Goal: Task Accomplishment & Management: Manage account settings

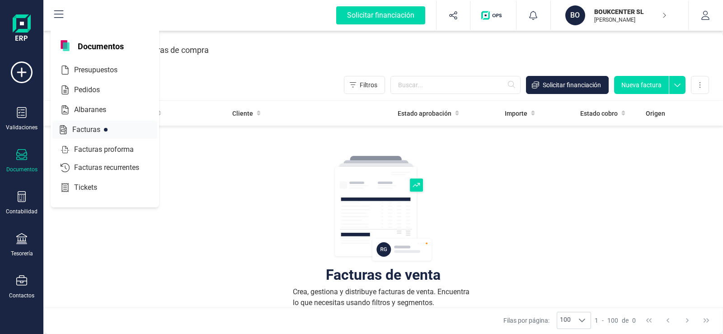
click at [92, 130] on span "Facturas" at bounding box center [93, 129] width 48 height 11
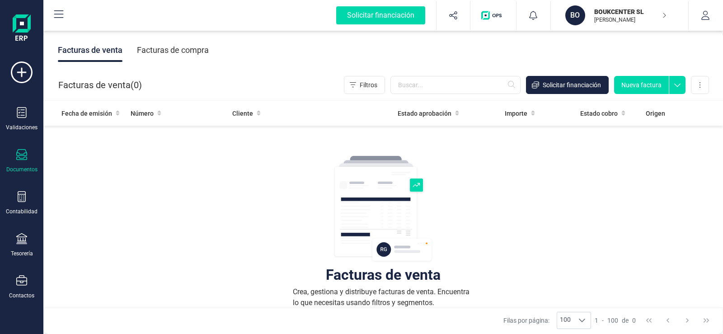
click at [20, 161] on div at bounding box center [21, 155] width 11 height 13
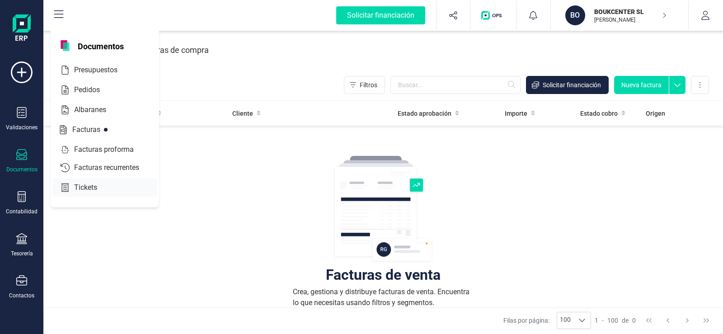
click at [87, 188] on span "Tickets" at bounding box center [91, 187] width 43 height 11
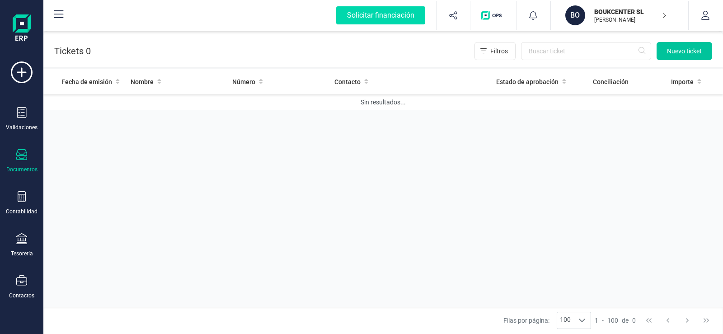
click at [678, 54] on span "Nuevo ticket" at bounding box center [684, 51] width 35 height 9
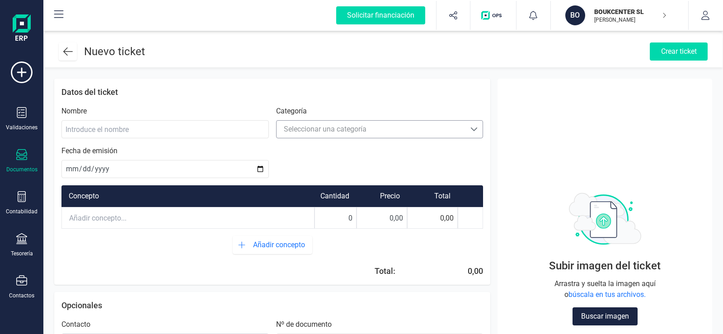
click at [472, 131] on span at bounding box center [473, 129] width 7 height 7
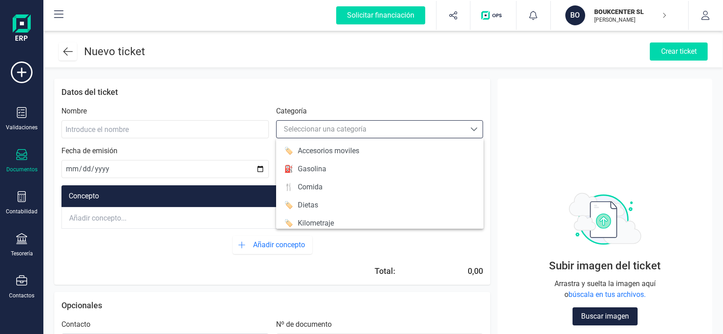
scroll to position [5, 40]
click at [362, 152] on li "🏷️ Accesorios moviles" at bounding box center [379, 151] width 207 height 18
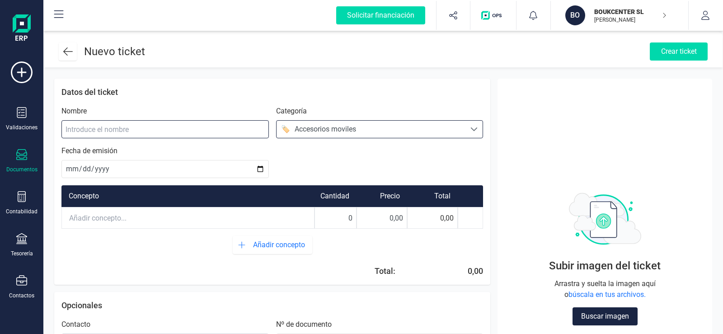
click at [81, 130] on input at bounding box center [164, 129] width 207 height 18
type input "cargador"
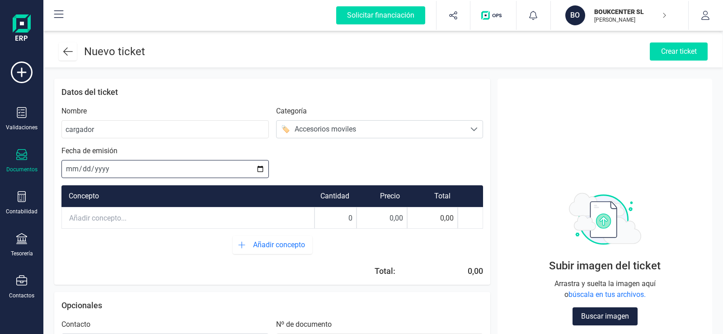
click at [260, 168] on input "date" at bounding box center [164, 169] width 207 height 18
type input "[DATE]"
click at [92, 217] on input "text" at bounding box center [188, 218] width 252 height 20
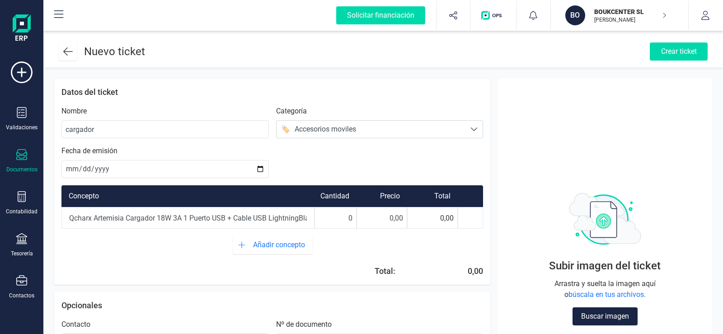
scroll to position [0, 106]
click at [451, 219] on div "0,00" at bounding box center [432, 218] width 51 height 22
click at [351, 219] on input "0" at bounding box center [335, 218] width 41 height 20
type input "1"
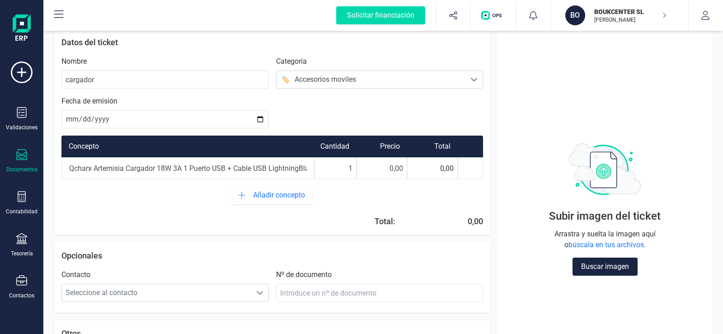
scroll to position [46, 0]
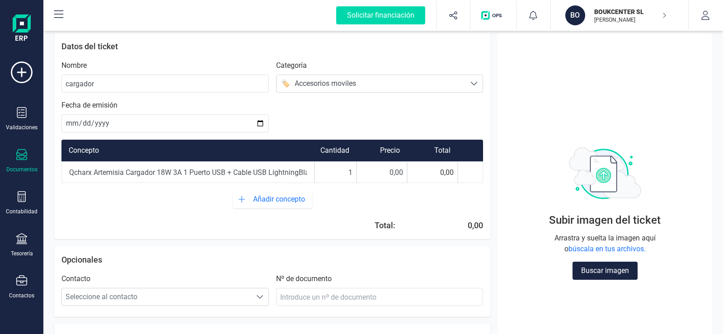
click at [467, 226] on div "0,00" at bounding box center [473, 225] width 19 height 13
click at [471, 227] on div "0,00" at bounding box center [473, 225] width 19 height 13
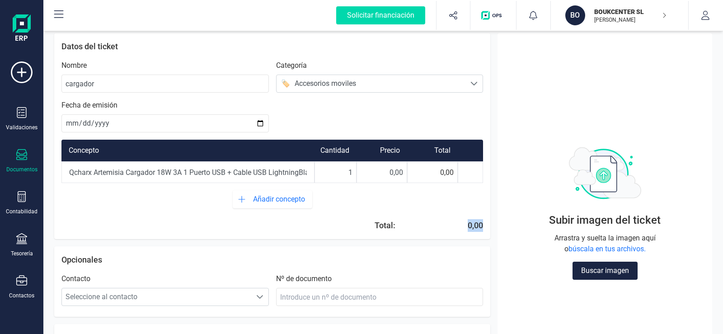
click at [398, 175] on input "0,00" at bounding box center [382, 172] width 50 height 20
type input "15,00"
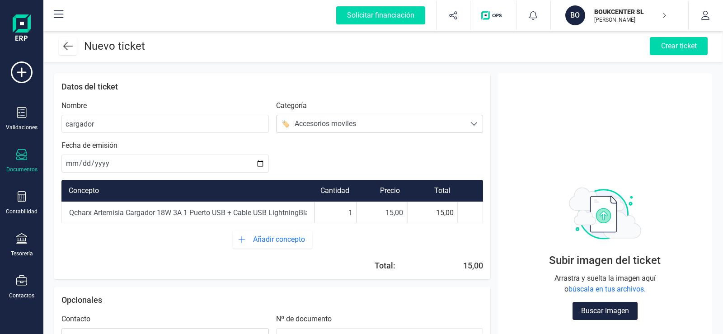
scroll to position [0, 0]
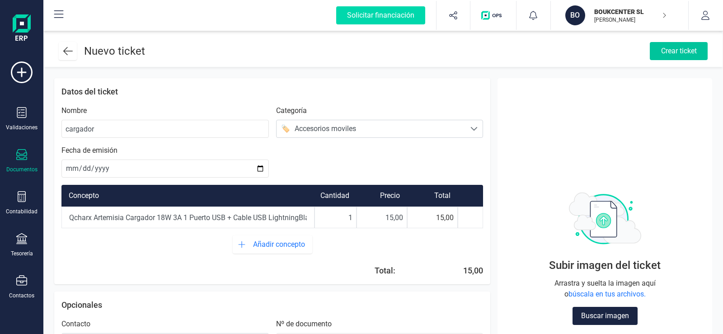
click at [675, 54] on div "Crear ticket" at bounding box center [679, 51] width 58 height 18
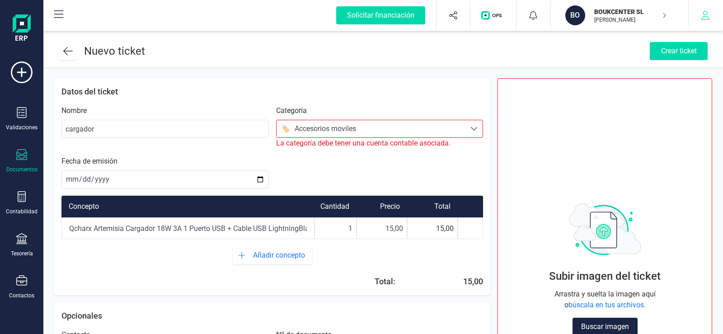
click at [704, 15] on icon "button" at bounding box center [705, 15] width 8 height 9
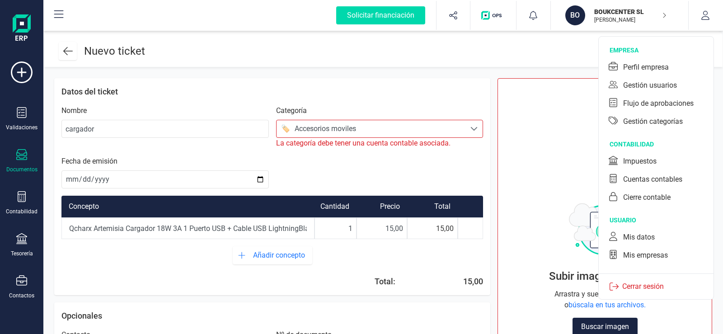
click at [658, 119] on div "Gestión categorías" at bounding box center [653, 121] width 60 height 11
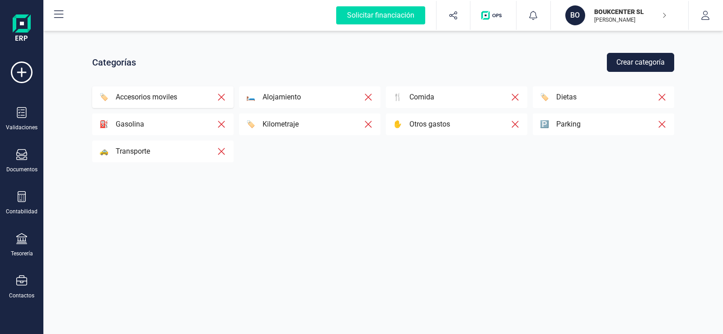
click at [154, 98] on p "Accesorios moviles" at bounding box center [142, 97] width 69 height 11
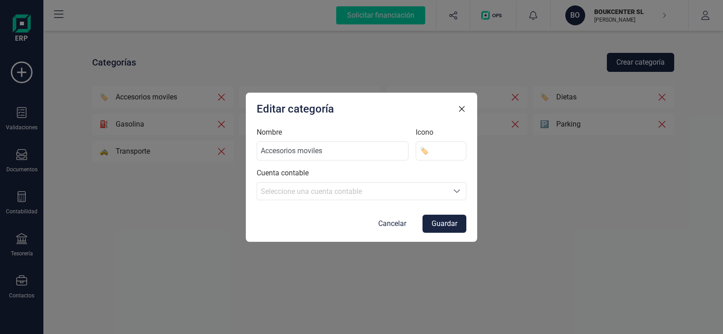
click at [305, 173] on label "Cuenta contable" at bounding box center [283, 173] width 52 height 11
click at [296, 192] on span "Seleccione una cuenta contable" at bounding box center [311, 191] width 101 height 9
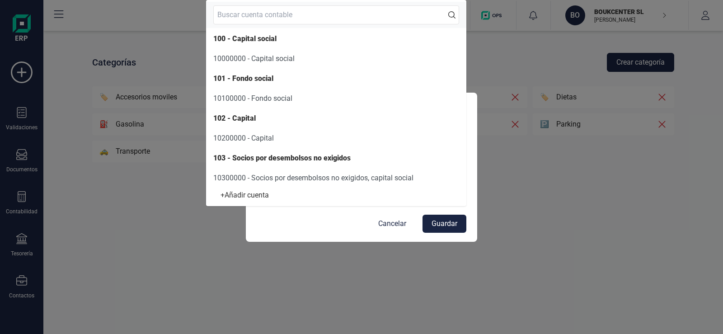
click at [290, 225] on div "Cancelar Guardar" at bounding box center [362, 224] width 210 height 18
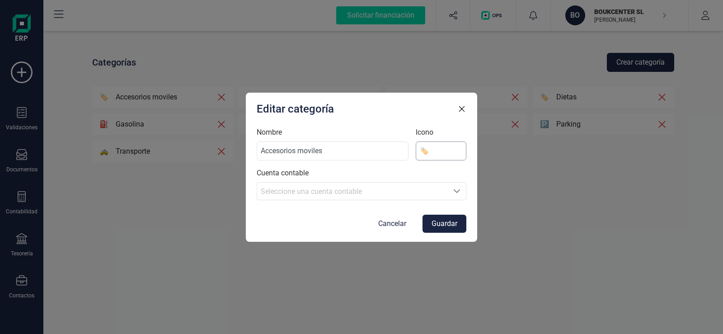
click at [426, 152] on input "🏷️" at bounding box center [441, 150] width 51 height 19
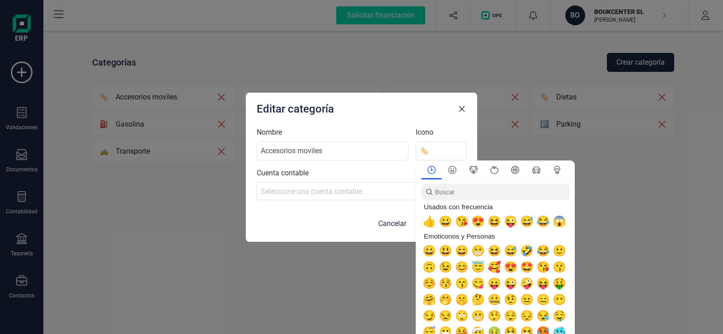
click at [328, 234] on div "Editar categoría Nombre Accesorios moviles Icono 🏷️ Cuenta contable Seleccione …" at bounding box center [361, 167] width 231 height 149
click at [321, 222] on div "Cancelar Guardar" at bounding box center [362, 224] width 210 height 18
click at [346, 124] on div "Editar categoría Nombre Accesorios moviles Icono 🏷️ Cuenta contable Seleccione …" at bounding box center [361, 167] width 231 height 149
click at [262, 152] on input "Accesorios moviles" at bounding box center [333, 150] width 152 height 19
type input "venta Accesorios moviles"
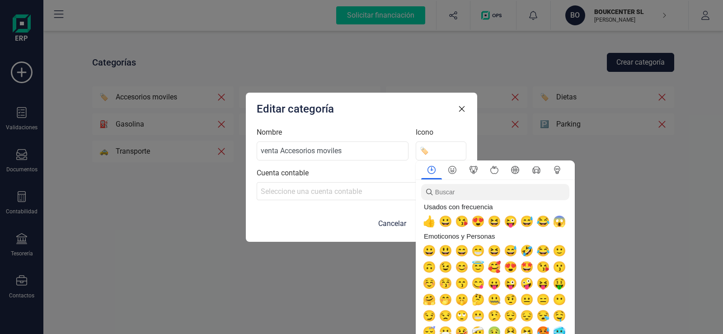
click at [405, 112] on div "Editar categoría" at bounding box center [362, 109] width 210 height 14
click at [360, 228] on div "Cancelar Guardar" at bounding box center [362, 224] width 210 height 18
click at [354, 191] on span "Seleccione una cuenta contable" at bounding box center [311, 191] width 101 height 9
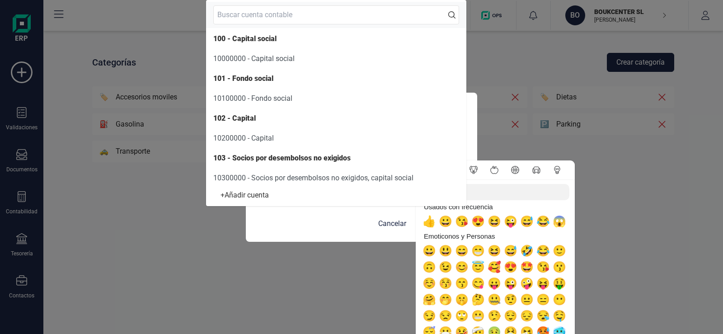
scroll to position [1, 0]
click at [248, 15] on input "text" at bounding box center [336, 14] width 246 height 19
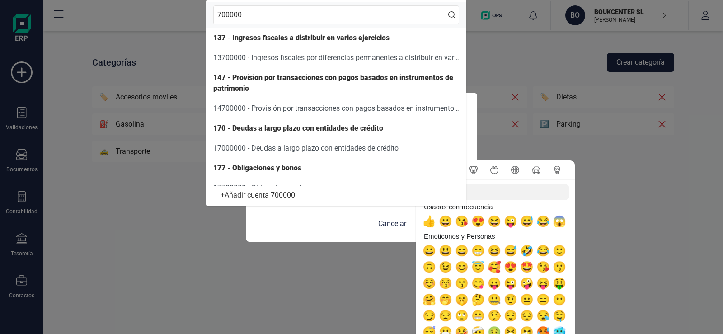
type input "700000"
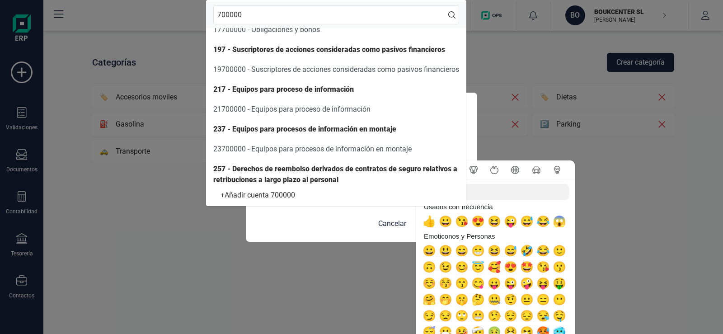
scroll to position [152, 0]
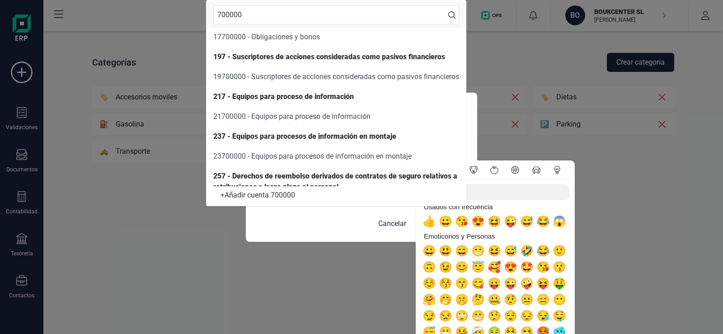
click at [451, 15] on icon at bounding box center [451, 14] width 7 height 7
click at [451, 16] on icon at bounding box center [451, 14] width 7 height 7
click at [270, 193] on div "+ Añadir cuenta 700000" at bounding box center [336, 195] width 246 height 4
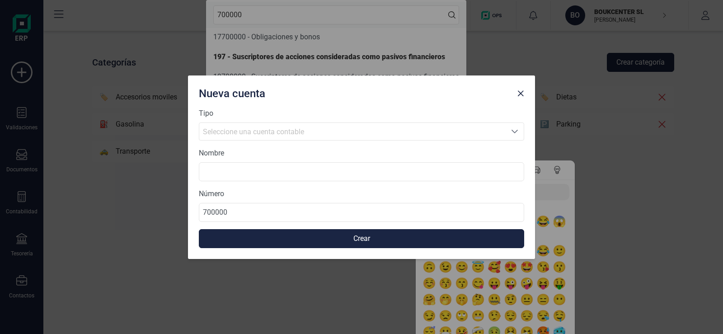
click at [315, 134] on div "Seleccione una cuenta contable" at bounding box center [352, 131] width 299 height 11
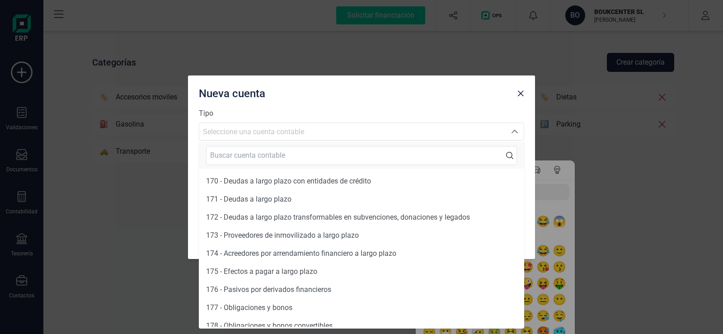
scroll to position [528, 0]
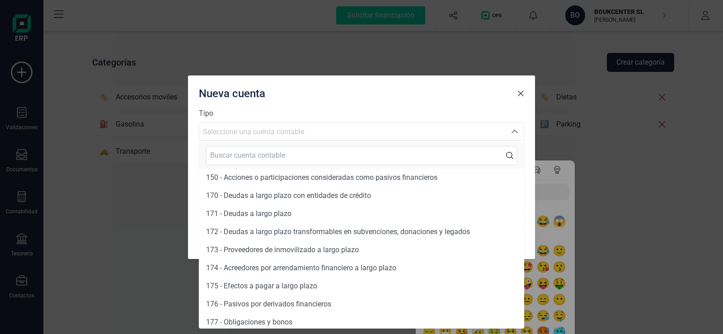
click at [522, 95] on span "Close" at bounding box center [520, 93] width 7 height 7
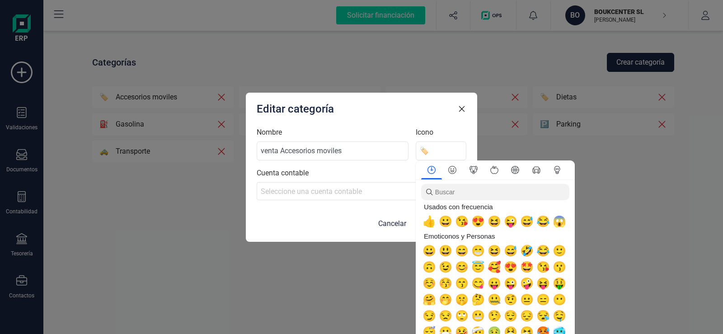
click at [460, 108] on icon "button" at bounding box center [461, 108] width 9 height 9
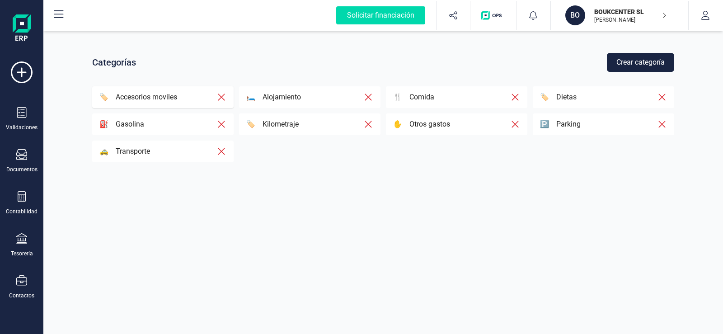
click at [148, 95] on p "Accesorios moviles" at bounding box center [142, 97] width 69 height 11
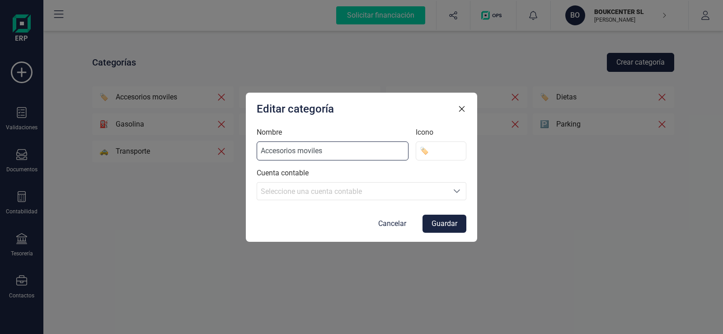
click at [261, 152] on input "Accesorios moviles" at bounding box center [333, 150] width 152 height 19
type input "venta Accesorios moviles"
click at [459, 190] on icon "Seleccione una cuenta" at bounding box center [456, 191] width 6 height 4
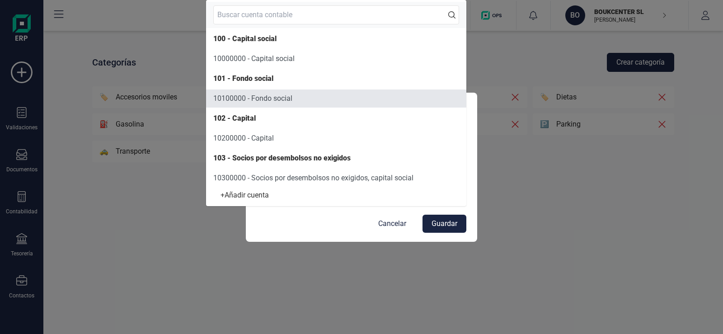
scroll to position [1, 0]
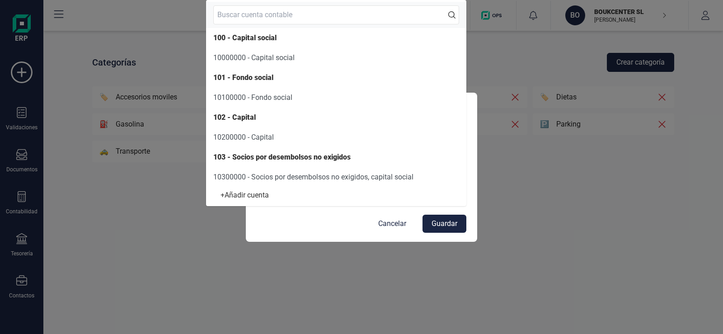
click at [242, 17] on input "text" at bounding box center [336, 14] width 246 height 19
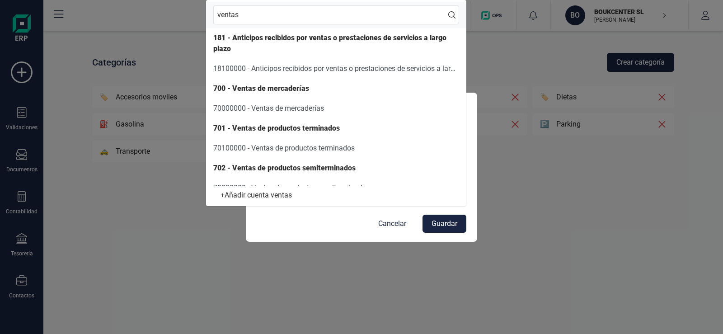
type input "ventas"
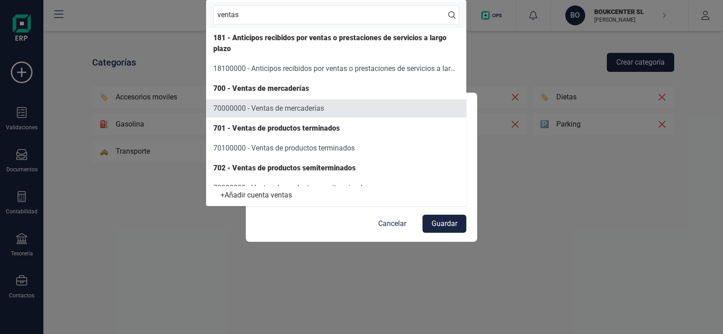
click at [257, 108] on span "70000000 - Ventas de mercaderías" at bounding box center [268, 108] width 111 height 9
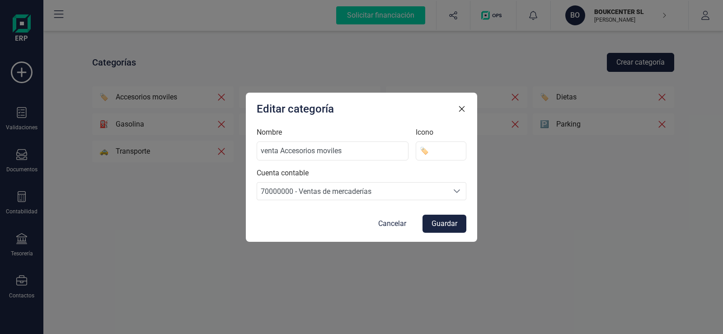
click at [447, 223] on button "Guardar" at bounding box center [444, 224] width 44 height 18
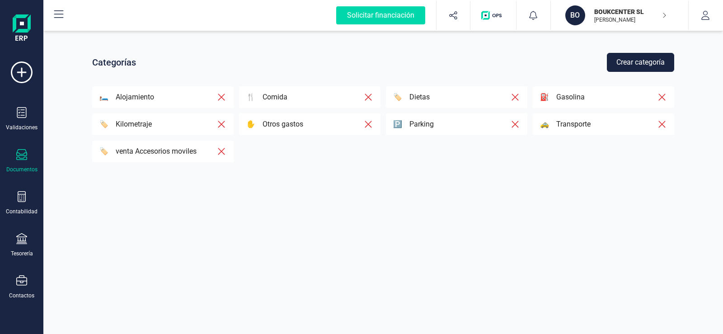
click at [23, 158] on icon at bounding box center [21, 154] width 11 height 11
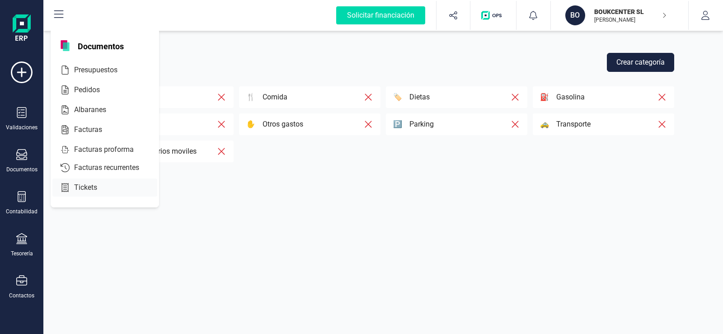
click at [92, 186] on span "Tickets" at bounding box center [91, 187] width 43 height 11
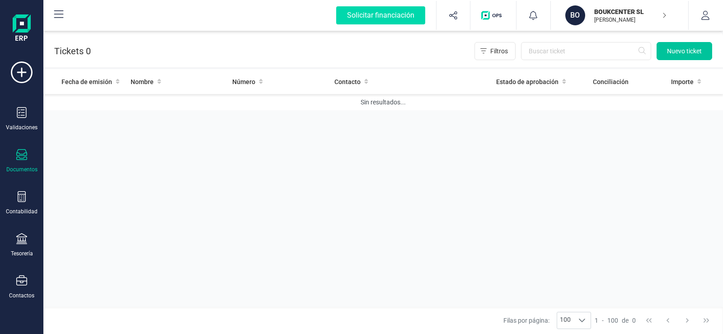
click at [681, 52] on span "Nuevo ticket" at bounding box center [684, 51] width 35 height 9
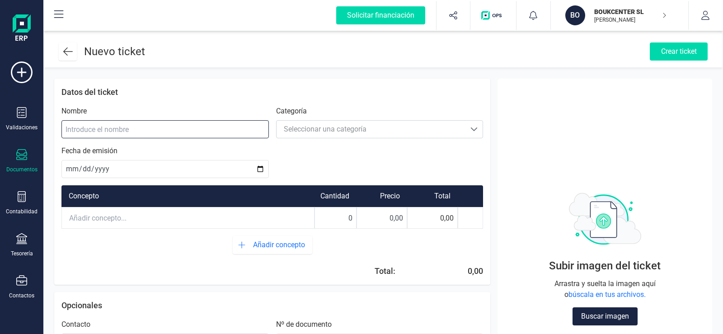
click at [97, 131] on input at bounding box center [164, 129] width 207 height 18
type input "cargador"
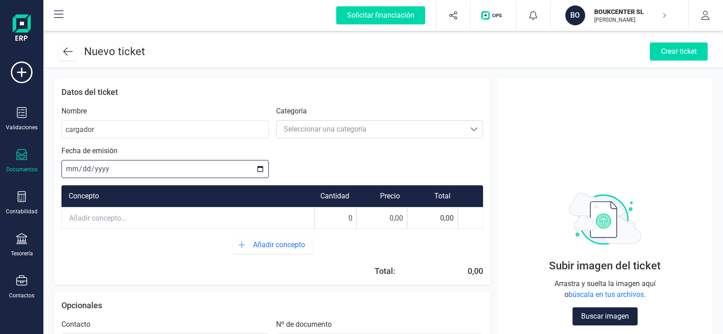
click at [117, 168] on input "date" at bounding box center [164, 169] width 207 height 18
click at [260, 169] on input "date" at bounding box center [164, 169] width 207 height 18
type input "[DATE]"
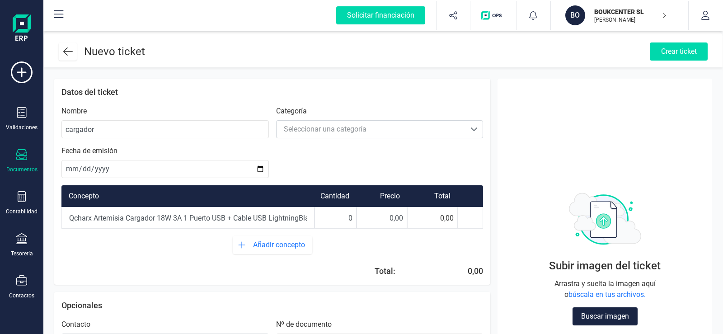
scroll to position [0, 106]
click at [352, 221] on input "0" at bounding box center [335, 218] width 41 height 20
type input "1"
click at [467, 271] on div "0,00" at bounding box center [473, 271] width 19 height 13
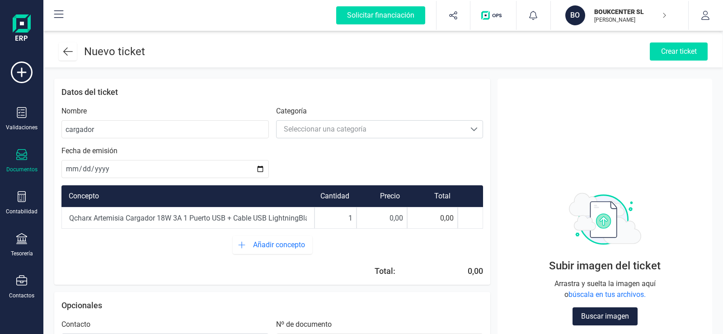
click at [467, 271] on div "0,00" at bounding box center [473, 271] width 19 height 13
click at [393, 218] on input "0,00" at bounding box center [382, 218] width 50 height 20
click at [392, 218] on input "0,00" at bounding box center [382, 218] width 50 height 20
click at [403, 220] on input "0,00" at bounding box center [382, 218] width 50 height 20
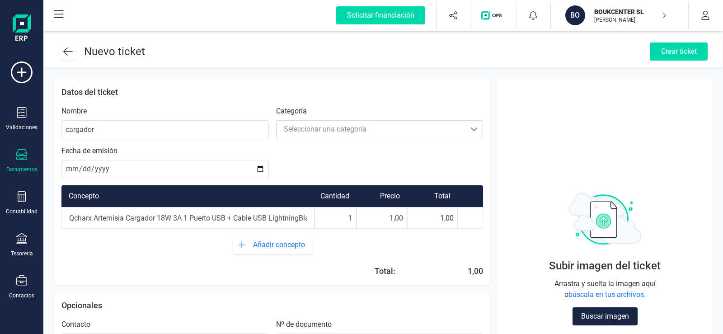
type input "15,00"
click at [531, 229] on div "Subir imagen del ticket Arrastra y suelta la imagen aquí o búscala en tus archi…" at bounding box center [605, 257] width 200 height 343
click at [475, 129] on span at bounding box center [473, 129] width 7 height 7
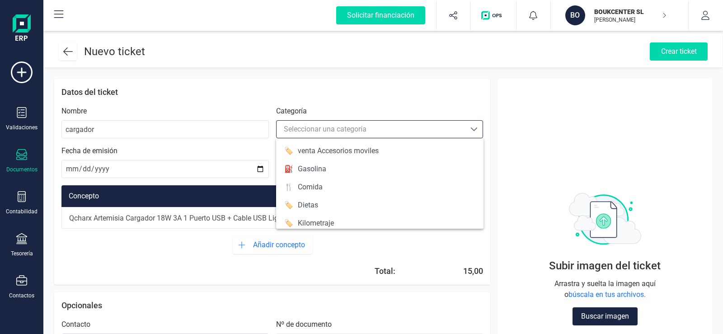
scroll to position [5, 40]
click at [392, 152] on li "🏷️ venta Accesorios moviles" at bounding box center [379, 151] width 207 height 18
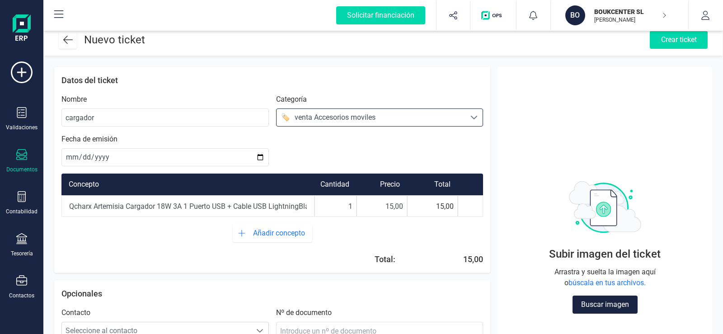
scroll to position [0, 0]
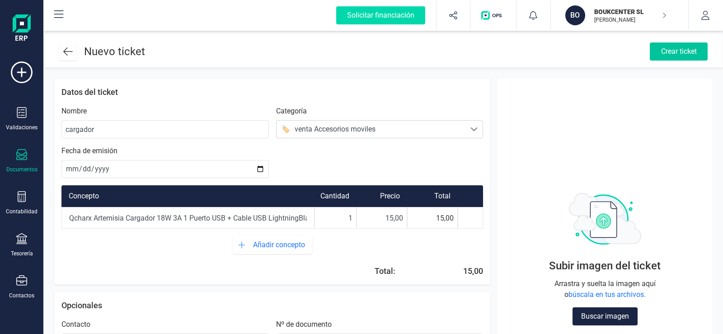
click at [673, 55] on div "Crear ticket" at bounding box center [679, 51] width 58 height 18
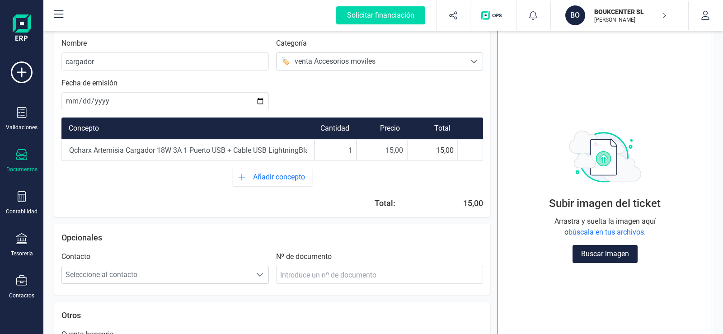
scroll to position [90, 0]
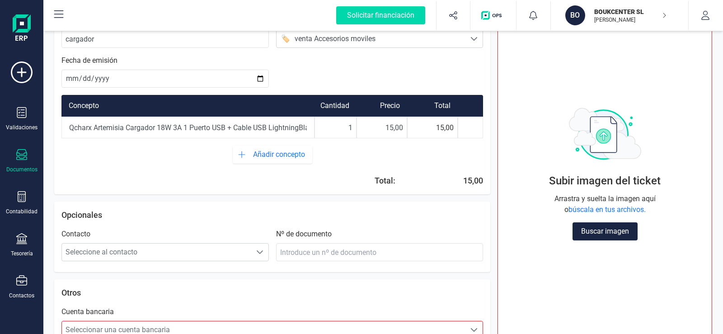
click at [604, 208] on span "búscala en tus archivos." at bounding box center [606, 209] width 77 height 9
click at [604, 209] on span "búscala en tus archivos." at bounding box center [606, 209] width 77 height 9
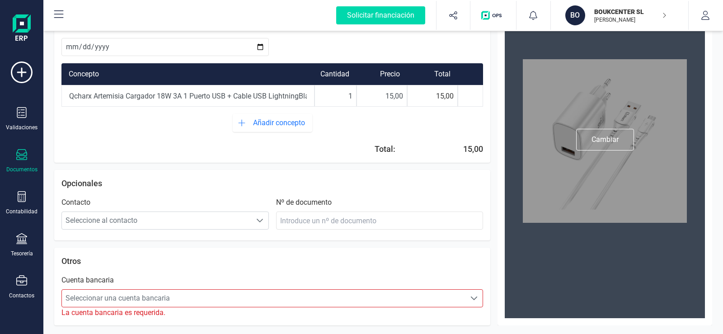
scroll to position [124, 0]
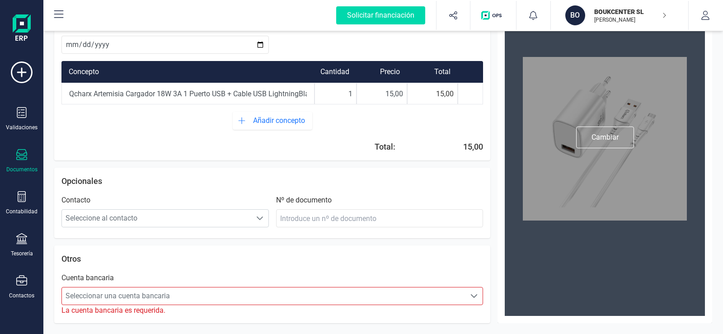
click at [472, 296] on span at bounding box center [473, 295] width 7 height 7
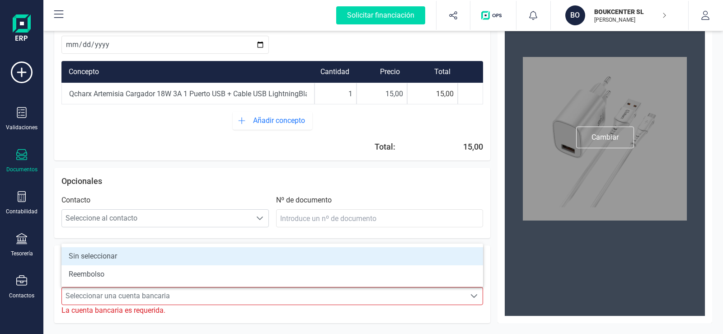
click at [91, 254] on li "Sin seleccionar" at bounding box center [271, 256] width 421 height 18
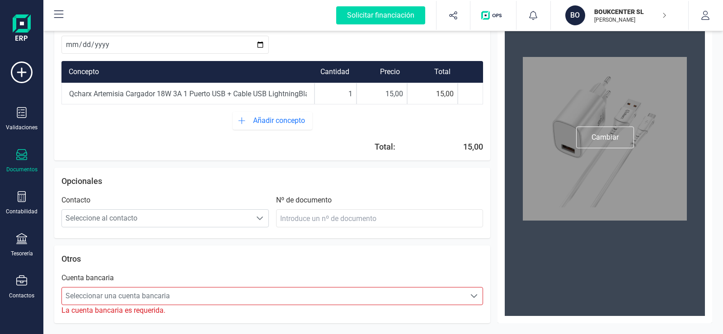
click at [103, 256] on p "Otros" at bounding box center [271, 258] width 421 height 13
click at [75, 259] on p "Otros" at bounding box center [271, 258] width 421 height 13
click at [476, 293] on span at bounding box center [473, 295] width 7 height 7
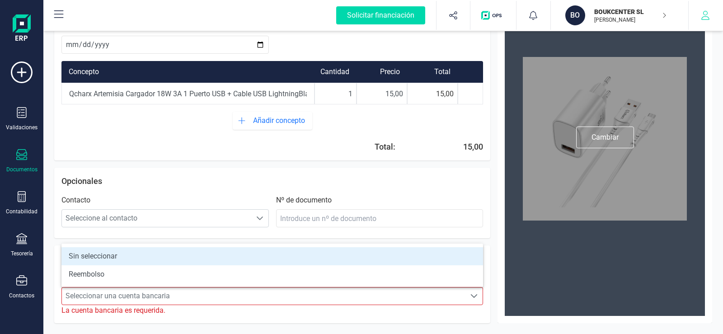
click at [706, 16] on icon "button" at bounding box center [705, 15] width 9 height 9
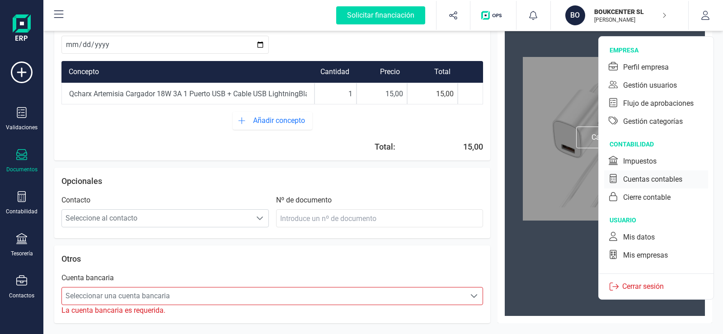
click at [649, 178] on div "Cuentas contables" at bounding box center [652, 179] width 59 height 11
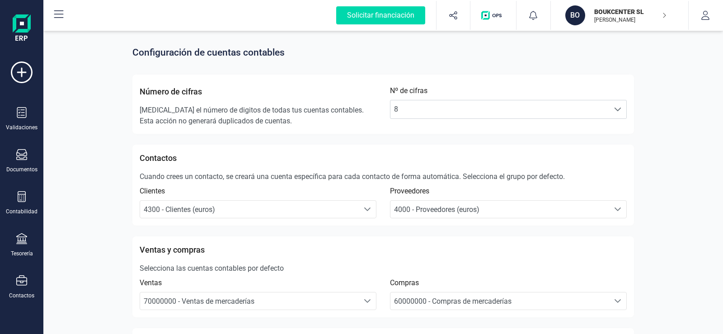
click at [665, 16] on icon "button" at bounding box center [664, 15] width 5 height 7
click at [705, 17] on icon "button" at bounding box center [705, 15] width 9 height 9
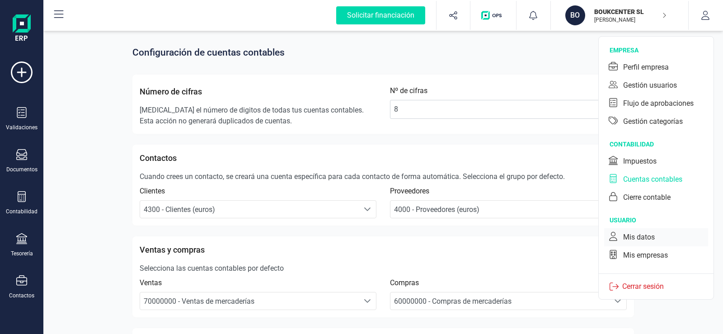
click at [635, 236] on div "Mis datos" at bounding box center [639, 237] width 32 height 11
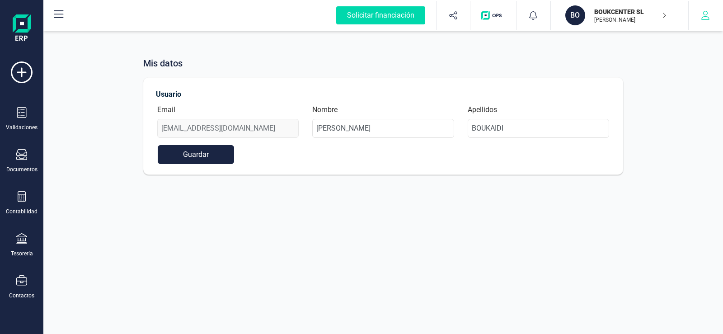
click at [708, 16] on icon "button" at bounding box center [705, 15] width 9 height 9
click at [23, 114] on icon at bounding box center [21, 112] width 11 height 11
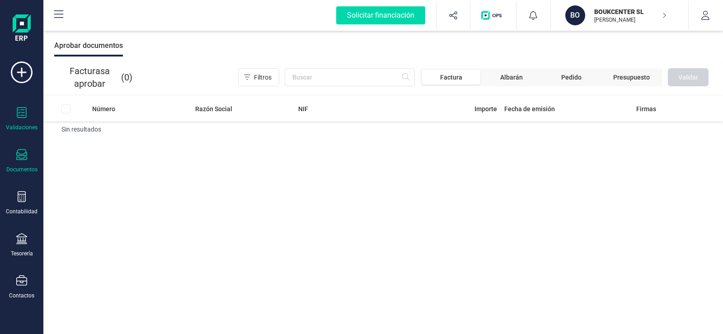
click at [24, 155] on icon at bounding box center [21, 154] width 11 height 11
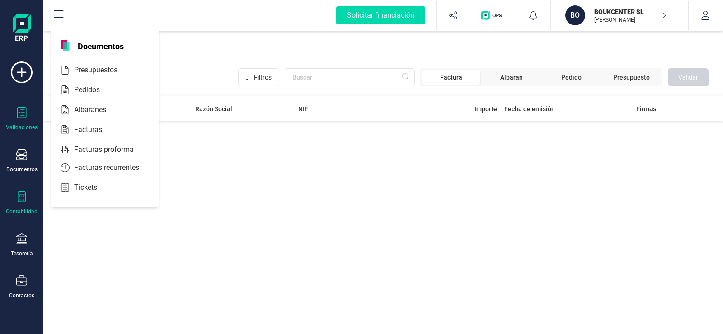
click at [19, 196] on icon at bounding box center [21, 196] width 11 height 11
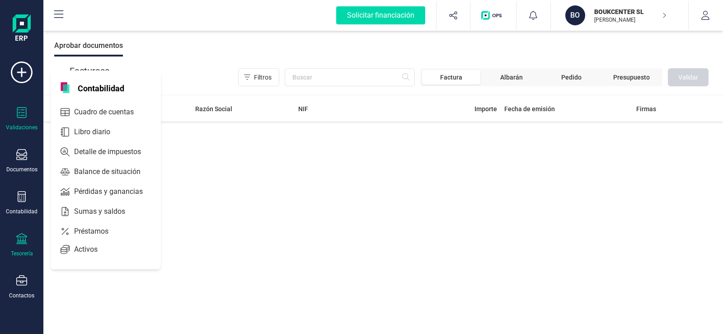
click at [21, 241] on icon at bounding box center [21, 238] width 11 height 11
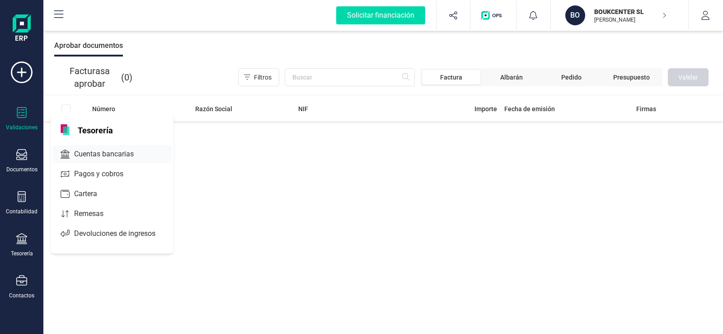
click at [99, 151] on span "Cuentas bancarias" at bounding box center [109, 154] width 79 height 11
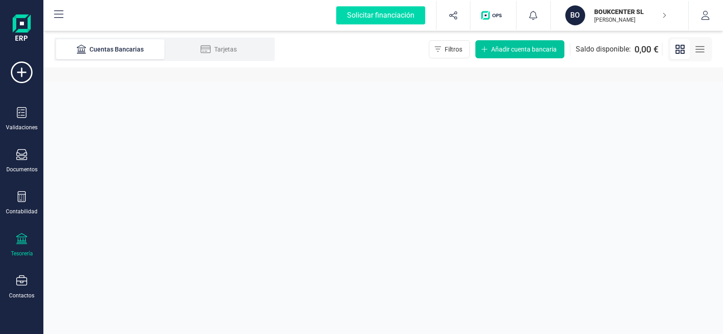
click at [483, 48] on icon "Añadir cuenta bancaria" at bounding box center [484, 49] width 6 height 7
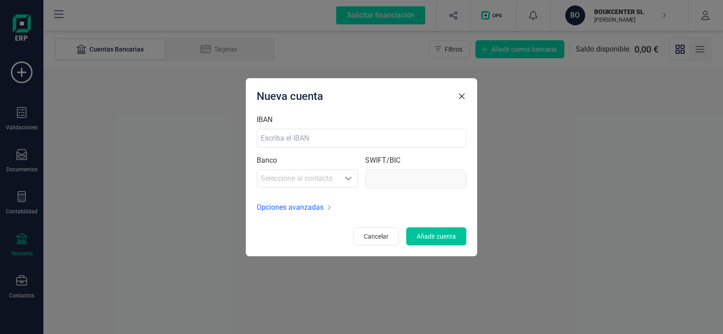
click at [437, 237] on span "Añadir cuenta" at bounding box center [435, 236] width 39 height 9
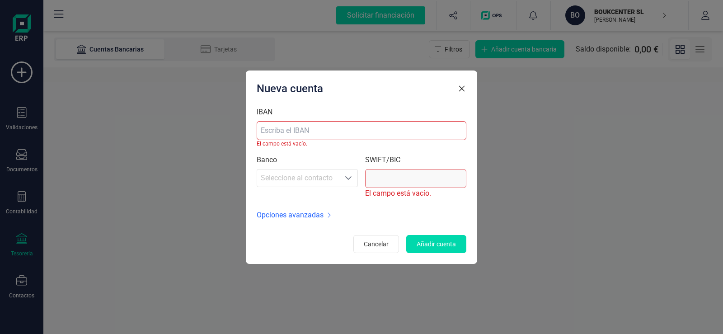
click at [460, 91] on icon "button" at bounding box center [461, 88] width 9 height 9
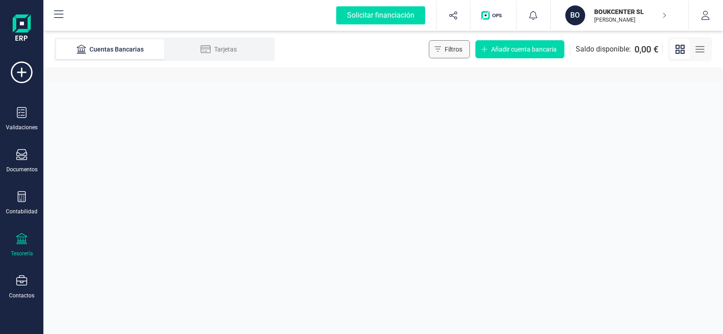
click at [452, 49] on span "Filtros" at bounding box center [453, 49] width 18 height 9
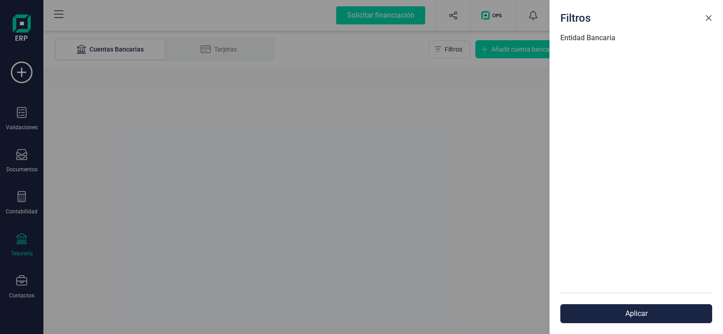
click at [706, 17] on span "Close" at bounding box center [708, 17] width 7 height 7
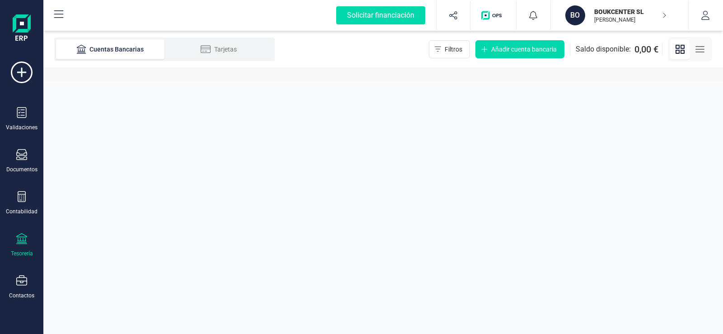
click at [697, 52] on line "button" at bounding box center [700, 52] width 8 height 0
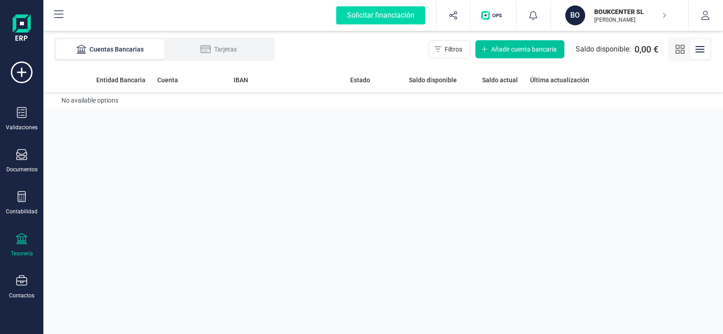
click at [515, 48] on span "Añadir cuenta bancaria" at bounding box center [523, 49] width 65 height 9
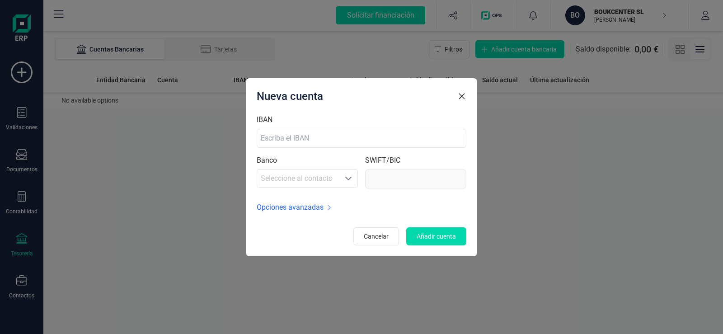
click at [319, 208] on span "Opciones avanzadas" at bounding box center [290, 207] width 67 height 11
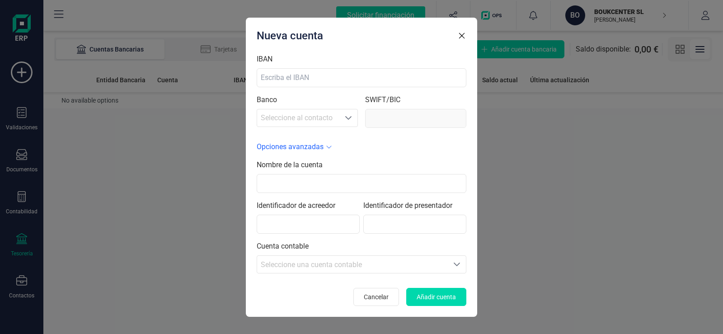
click at [463, 40] on icon "button" at bounding box center [461, 35] width 9 height 9
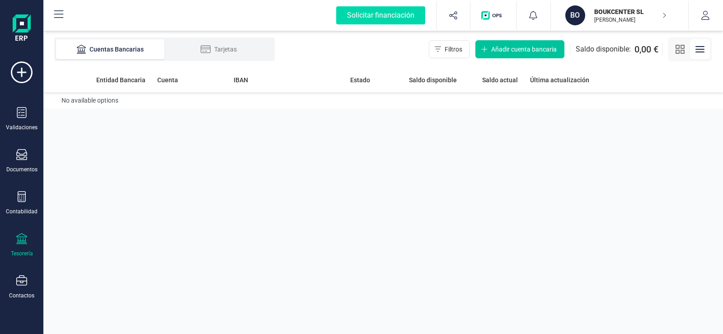
click at [498, 50] on span "Añadir cuenta bancaria" at bounding box center [523, 49] width 65 height 9
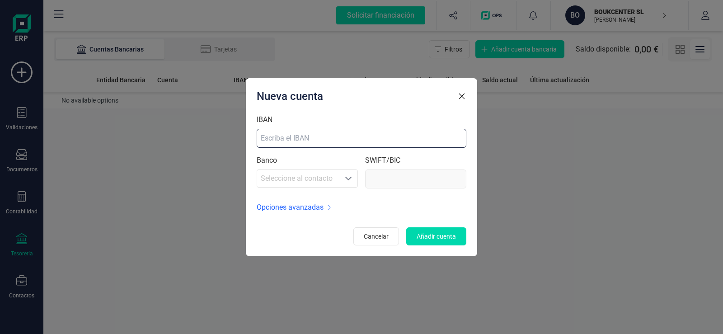
click at [283, 142] on input "IBAN" at bounding box center [362, 138] width 210 height 19
type input "caja tienda"
click at [306, 207] on span "Opciones avanzadas" at bounding box center [290, 207] width 67 height 11
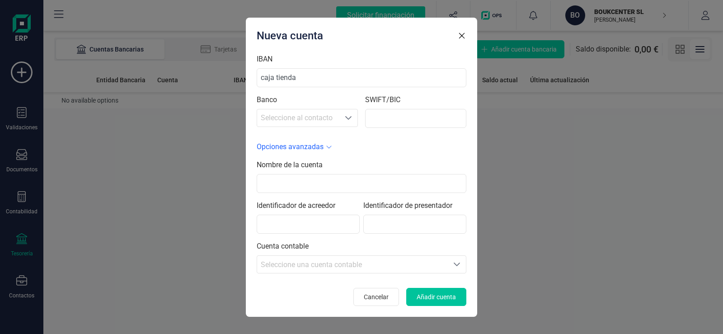
click at [427, 295] on span "Añadir cuenta" at bounding box center [435, 296] width 39 height 9
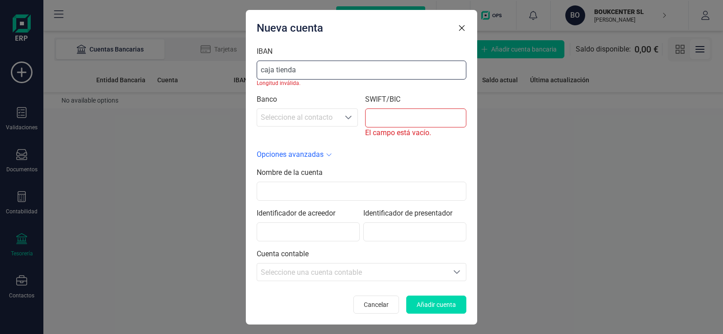
click at [308, 71] on input "caja tienda" at bounding box center [362, 70] width 210 height 19
click at [347, 117] on icon "Seleccione al contacto" at bounding box center [348, 118] width 6 height 4
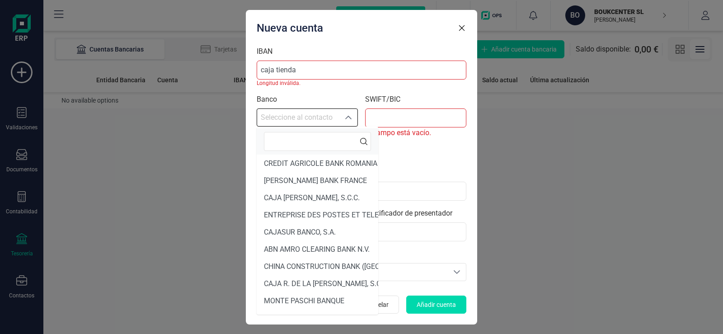
click at [419, 150] on div "Opciones avanzadas" at bounding box center [362, 154] width 210 height 11
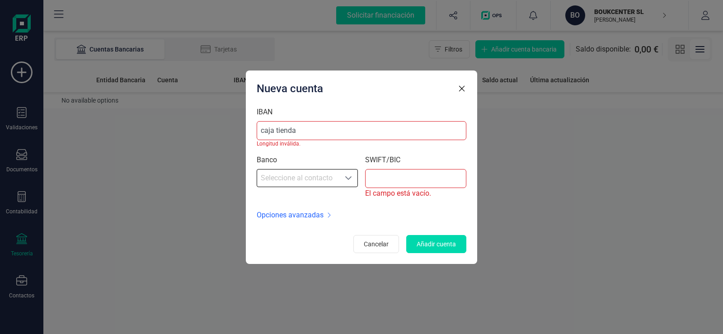
click at [461, 89] on icon "button" at bounding box center [461, 88] width 9 height 9
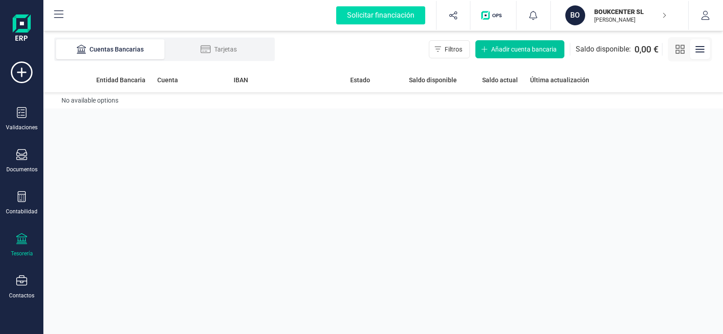
click at [518, 49] on span "Añadir cuenta bancaria" at bounding box center [523, 49] width 65 height 9
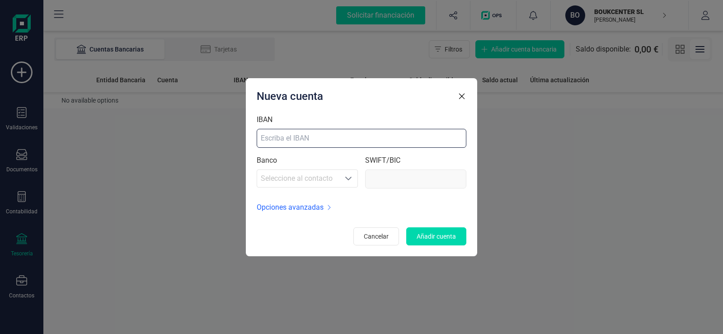
click at [285, 139] on input "IBAN" at bounding box center [362, 138] width 210 height 19
click at [327, 208] on icon at bounding box center [329, 207] width 5 height 7
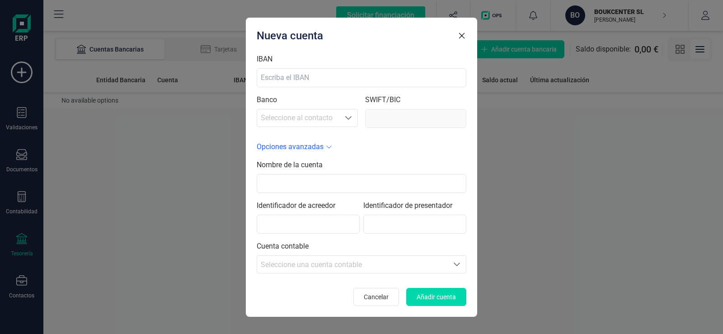
click at [457, 262] on icon "Seleccione una cuenta" at bounding box center [456, 264] width 7 height 7
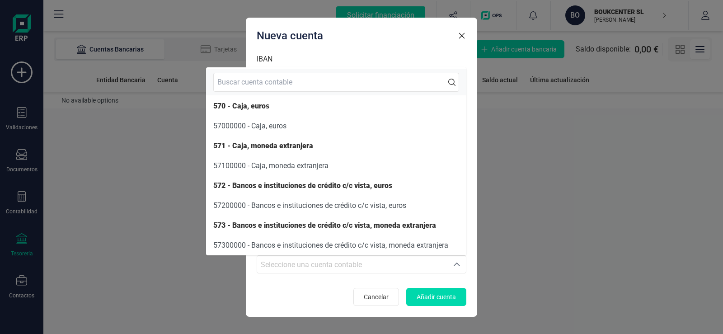
scroll to position [1, 0]
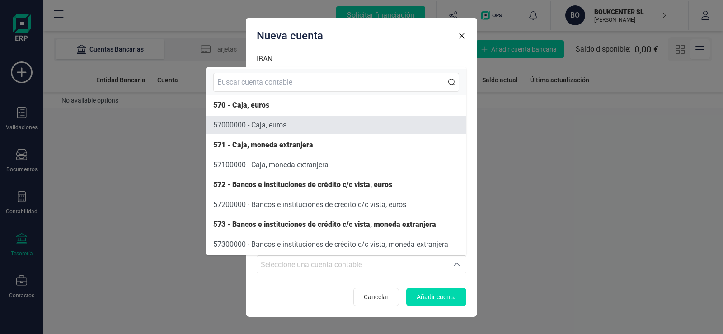
click at [243, 126] on span "57000000 - Caja, euros" at bounding box center [249, 125] width 73 height 9
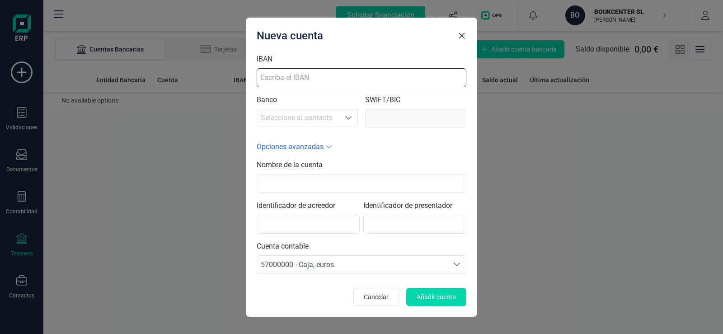
click at [293, 79] on input "IBAN" at bounding box center [362, 77] width 210 height 19
click at [275, 79] on input "cajatienda" at bounding box center [362, 77] width 210 height 19
type input "caja tienda"
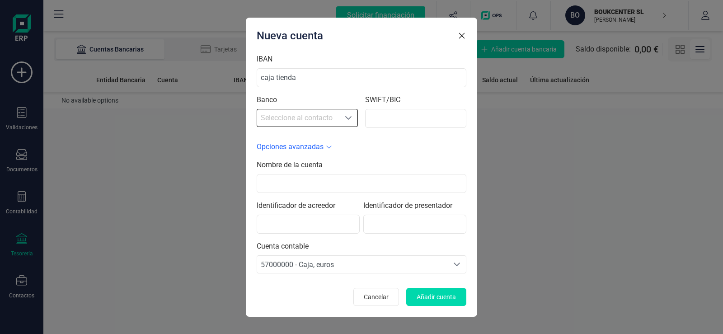
click at [350, 118] on icon "Seleccione al contacto" at bounding box center [348, 118] width 6 height 4
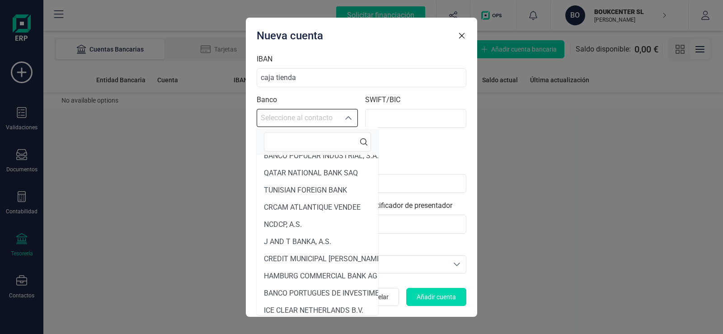
scroll to position [1570, 0]
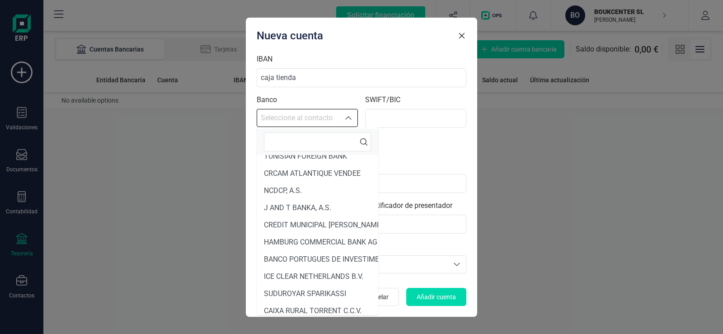
click at [381, 54] on div "IBAN caja tienda" at bounding box center [362, 70] width 210 height 33
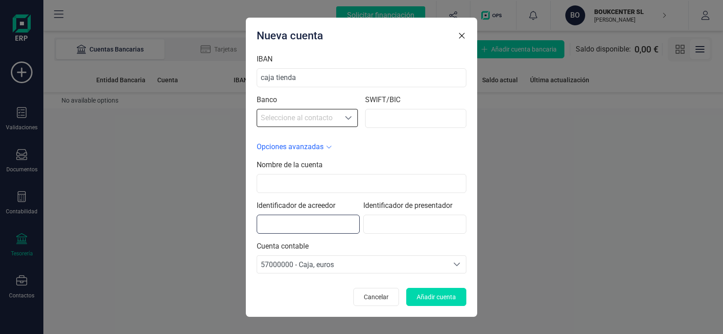
click at [300, 220] on input "text" at bounding box center [308, 224] width 103 height 19
click at [375, 299] on span "Cancelar" at bounding box center [376, 296] width 25 height 9
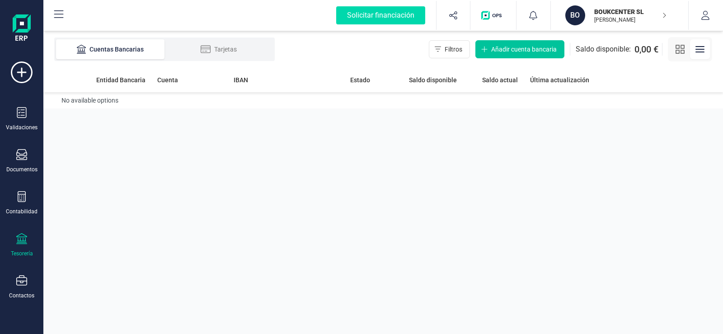
click at [541, 51] on span "Añadir cuenta bancaria" at bounding box center [523, 49] width 65 height 9
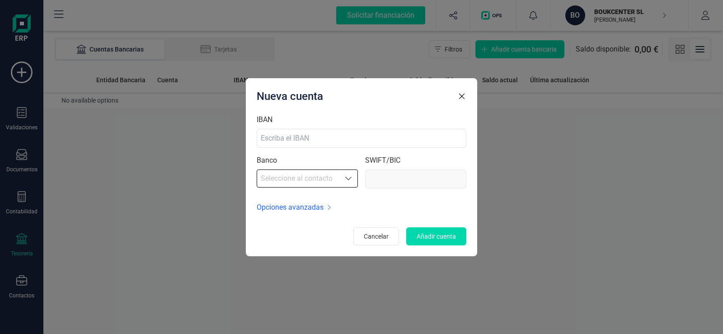
click at [273, 178] on span "Seleccione al contacto" at bounding box center [298, 178] width 82 height 18
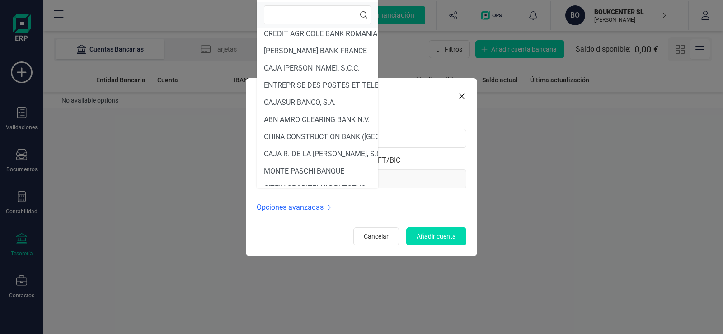
scroll to position [0, 0]
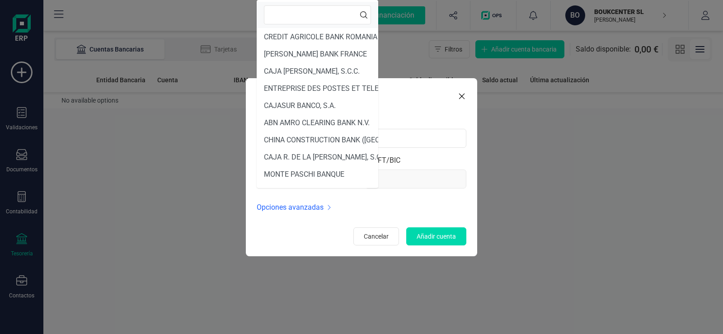
click at [285, 17] on input "text" at bounding box center [317, 14] width 107 height 19
click at [360, 14] on icon at bounding box center [363, 14] width 7 height 7
click at [308, 19] on input "caja tienda" at bounding box center [317, 14] width 107 height 19
type input "c"
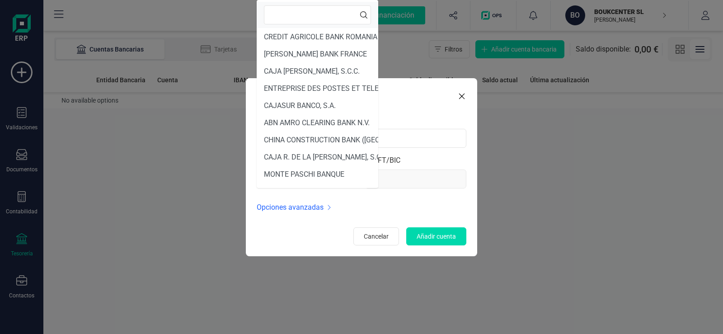
click at [421, 95] on div "Nueva cuenta" at bounding box center [362, 96] width 210 height 14
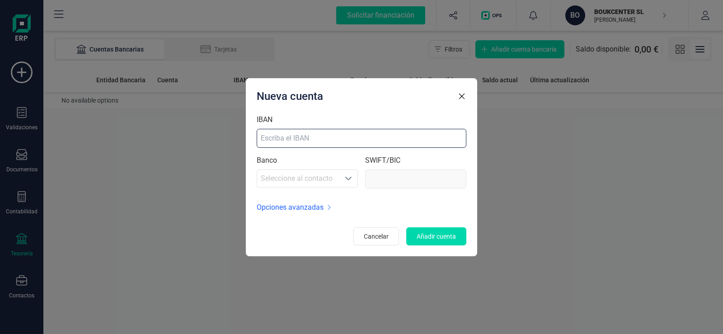
click at [280, 139] on input "IBAN" at bounding box center [362, 138] width 210 height 19
click at [323, 210] on span at bounding box center [328, 207] width 11 height 11
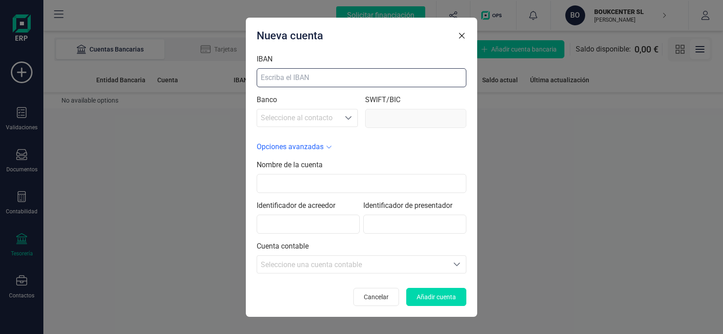
click at [298, 79] on input "IBAN" at bounding box center [362, 77] width 210 height 19
click at [453, 263] on icon "Seleccione una cuenta" at bounding box center [456, 264] width 7 height 7
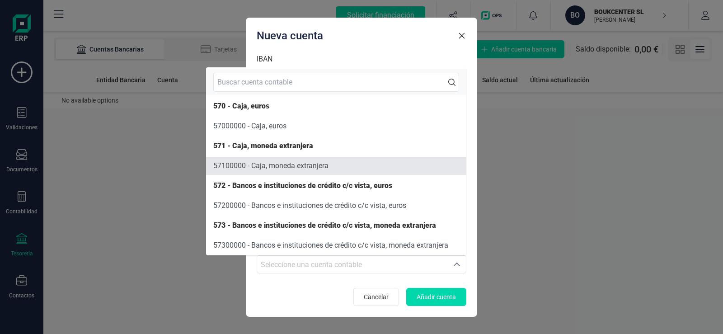
scroll to position [1, 0]
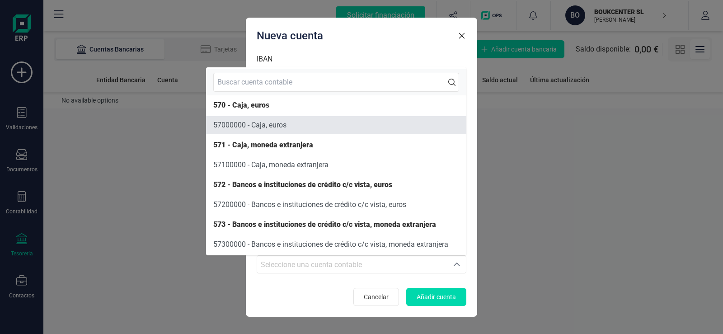
click at [236, 124] on span "57000000 - Caja, euros" at bounding box center [249, 125] width 73 height 9
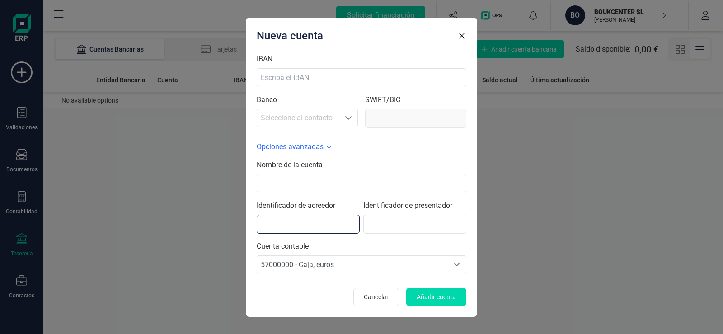
click at [323, 227] on input "text" at bounding box center [308, 224] width 103 height 19
click at [270, 180] on input "text" at bounding box center [362, 183] width 210 height 19
click at [468, 137] on div "Nueva cuenta IBAN Banco Seleccione al contacto Seleccione al contacto SWIFT/BIC…" at bounding box center [361, 167] width 231 height 299
click at [460, 38] on icon "button" at bounding box center [461, 35] width 9 height 9
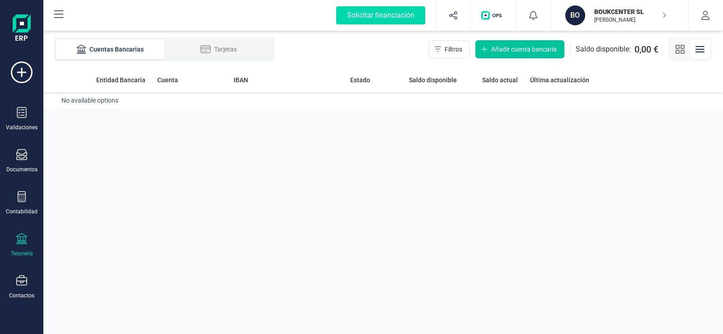
click at [514, 52] on span "Añadir cuenta bancaria" at bounding box center [523, 49] width 65 height 9
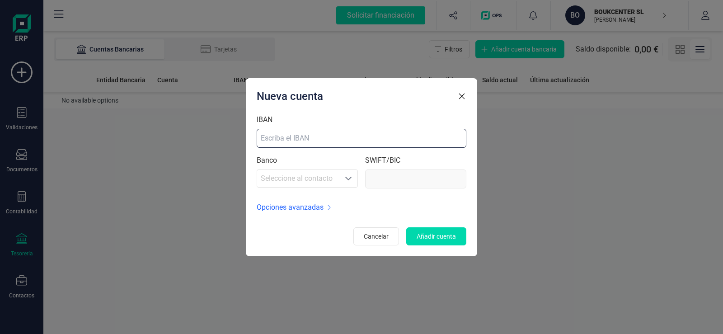
click at [295, 140] on input "IBAN" at bounding box center [362, 138] width 210 height 19
click at [285, 140] on input "IBAN" at bounding box center [362, 138] width 210 height 19
type input "ES00 0000 0000 0000 0000 0000"
click at [400, 181] on input "SWIFT/BIC" at bounding box center [415, 178] width 101 height 19
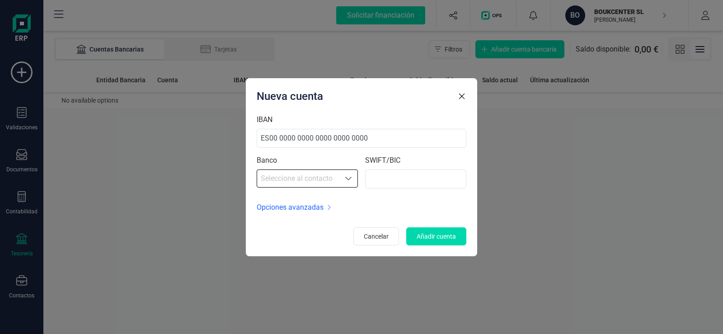
click at [295, 178] on span "Seleccione al contacto" at bounding box center [298, 178] width 82 height 18
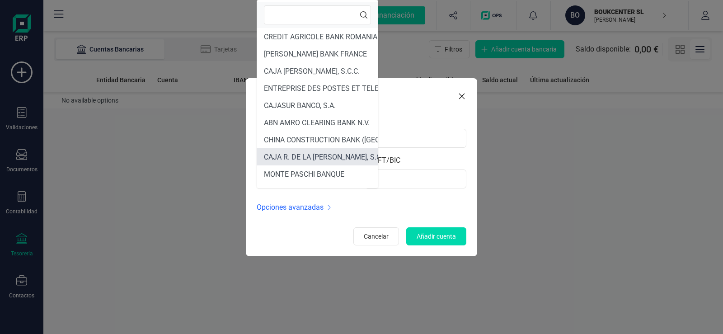
scroll to position [3, 0]
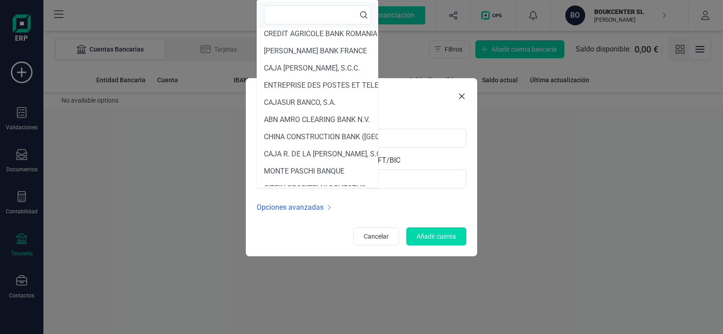
click at [440, 84] on div "Nueva cuenta IBAN ES00 [FINANCIAL_ID] 0000 Banco Seleccione al contacto Selecci…" at bounding box center [361, 167] width 231 height 178
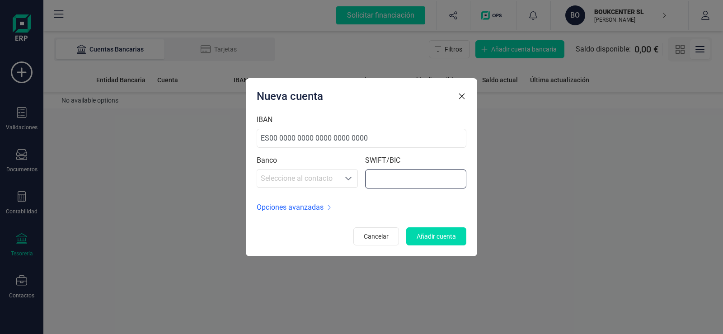
click at [383, 178] on input "SWIFT/BIC" at bounding box center [415, 178] width 101 height 19
click at [428, 237] on span "Añadir cuenta" at bounding box center [435, 236] width 39 height 9
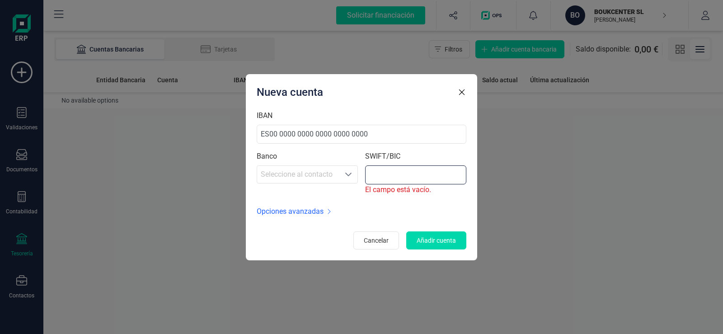
click at [381, 175] on input "SWIFT/BIC" at bounding box center [415, 174] width 101 height 19
click at [390, 212] on div "Opciones avanzadas" at bounding box center [362, 211] width 210 height 11
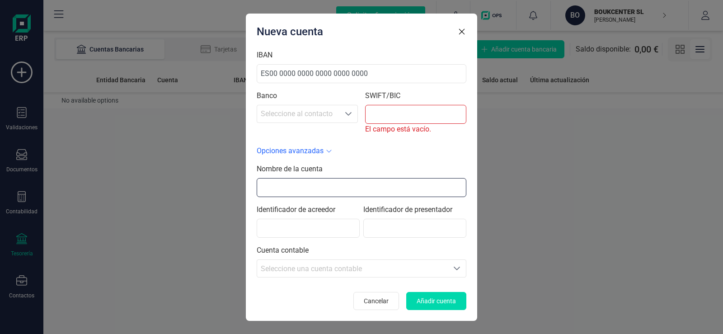
click at [268, 190] on input "text" at bounding box center [362, 187] width 210 height 19
click at [268, 188] on input "text" at bounding box center [362, 187] width 210 height 19
type input "CAJA TIENDA"
click at [454, 267] on icon "Seleccione una cuenta" at bounding box center [456, 268] width 6 height 4
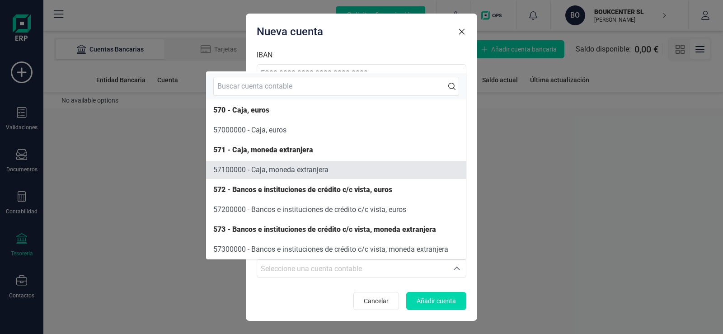
scroll to position [1, 0]
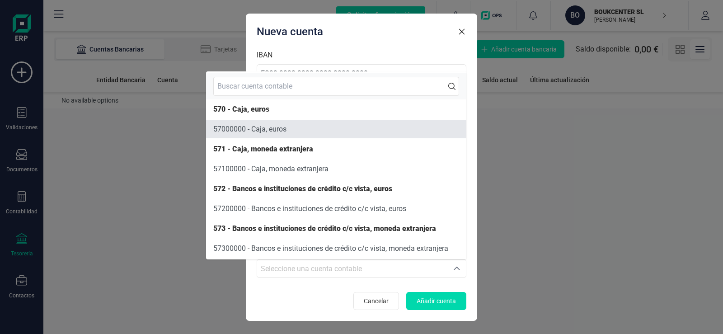
click at [274, 130] on span "57000000 - Caja, euros" at bounding box center [249, 129] width 73 height 9
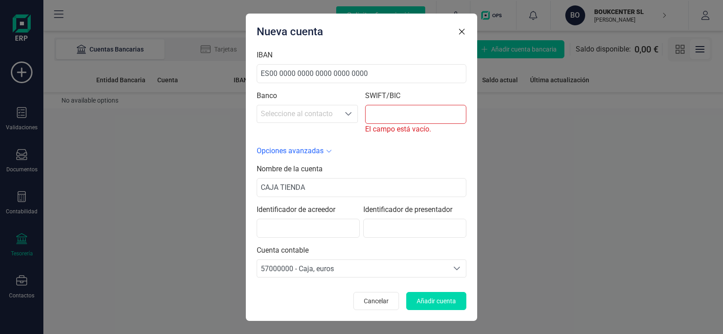
click at [457, 269] on icon "Seleccione una cuenta" at bounding box center [456, 268] width 6 height 4
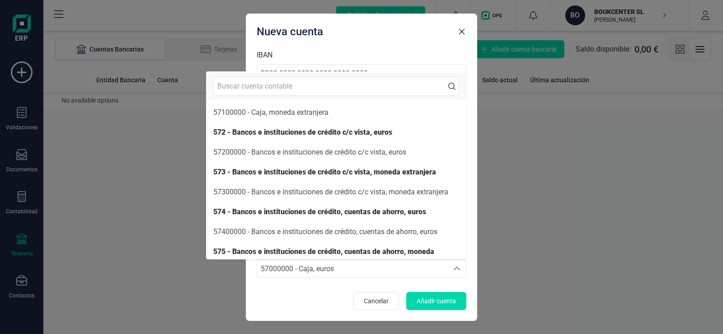
scroll to position [0, 0]
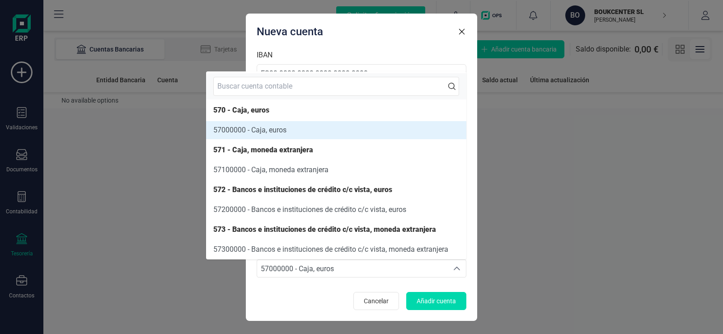
click at [448, 44] on div "Nueva cuenta IBAN ES00 [FINANCIAL_ID] 0000 Banco Seleccione al contacto Selecci…" at bounding box center [361, 167] width 231 height 307
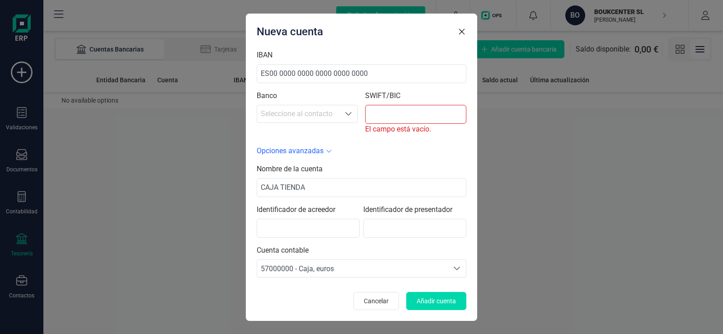
click at [460, 33] on icon "button" at bounding box center [461, 30] width 5 height 5
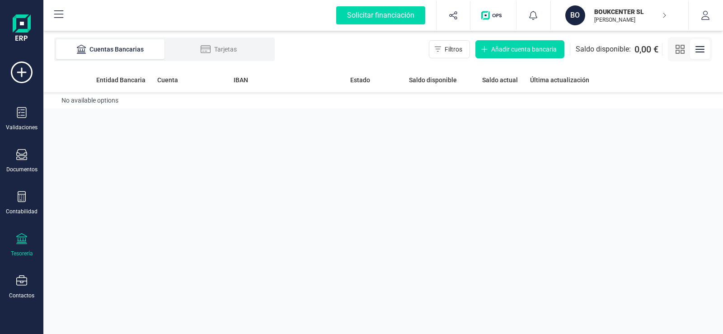
click at [19, 242] on icon at bounding box center [21, 238] width 11 height 11
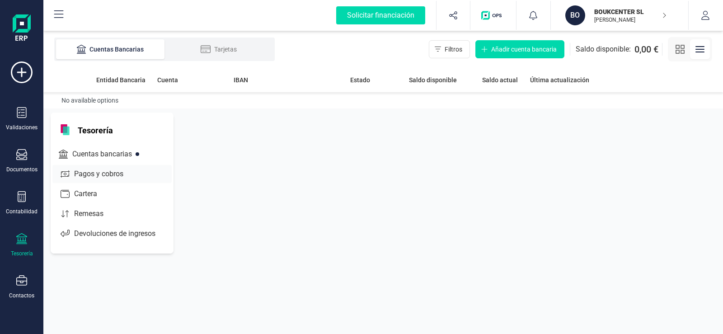
click at [103, 173] on span "Pagos y cobros" at bounding box center [104, 173] width 69 height 11
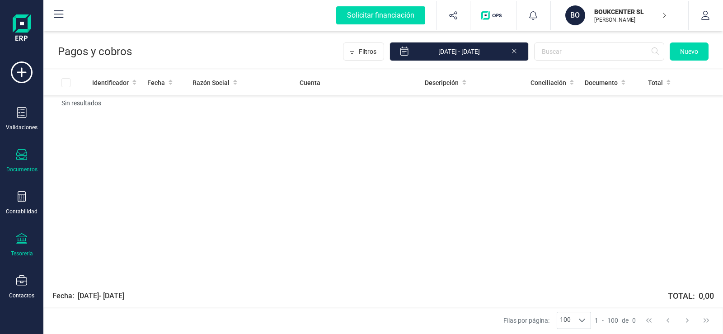
click at [22, 156] on icon at bounding box center [21, 154] width 11 height 11
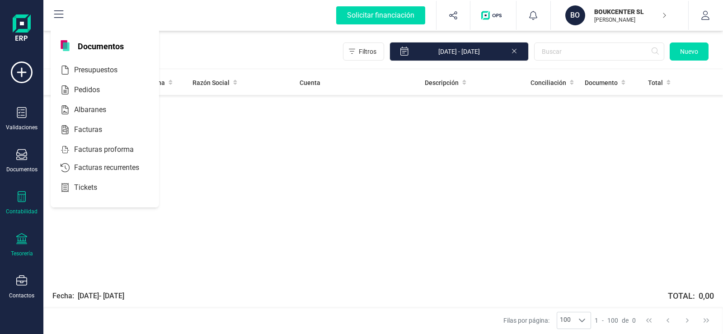
click at [23, 196] on icon at bounding box center [21, 196] width 11 height 11
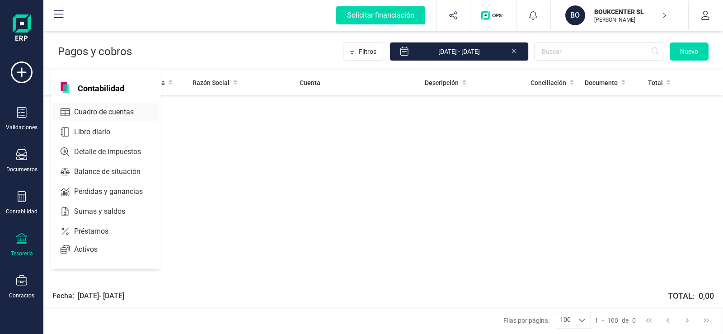
click at [99, 112] on span "Cuadro de cuentas" at bounding box center [109, 112] width 79 height 11
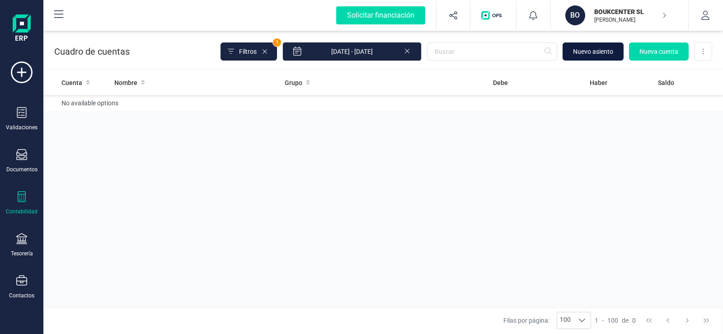
click at [608, 51] on span "Nuevo asiento" at bounding box center [593, 51] width 40 height 9
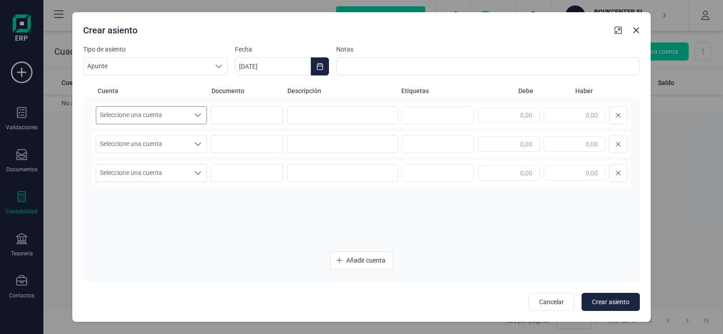
click at [194, 117] on icon "Seleccione una cuenta" at bounding box center [197, 115] width 7 height 7
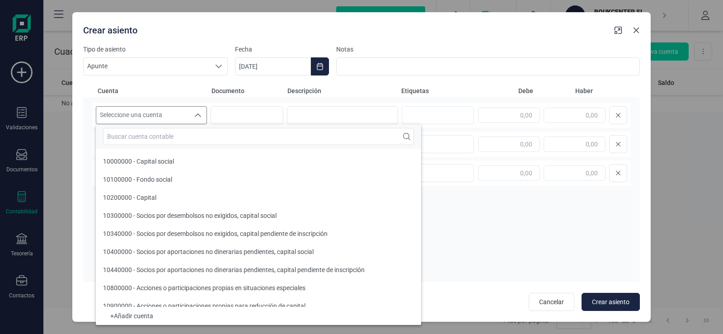
click at [635, 32] on icon "Close" at bounding box center [636, 31] width 6 height 6
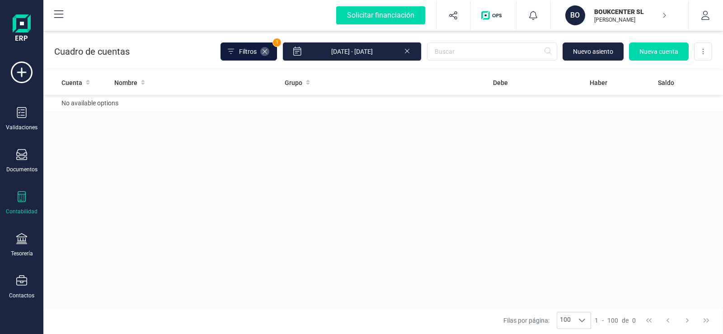
click at [268, 52] on icon at bounding box center [264, 51] width 7 height 7
click at [281, 43] on span "1" at bounding box center [277, 42] width 8 height 8
click at [664, 51] on span "Nueva cuenta" at bounding box center [658, 51] width 39 height 9
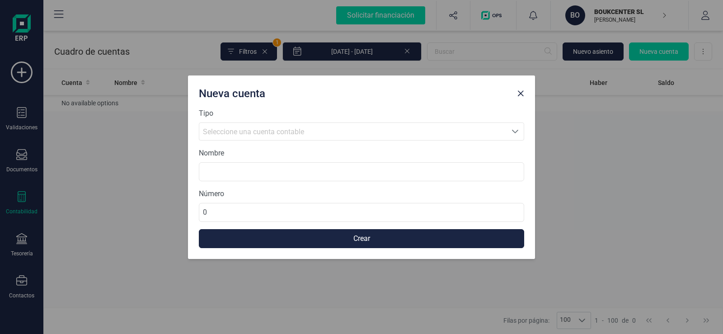
click at [513, 131] on icon "Seleccione una cuenta" at bounding box center [514, 131] width 7 height 7
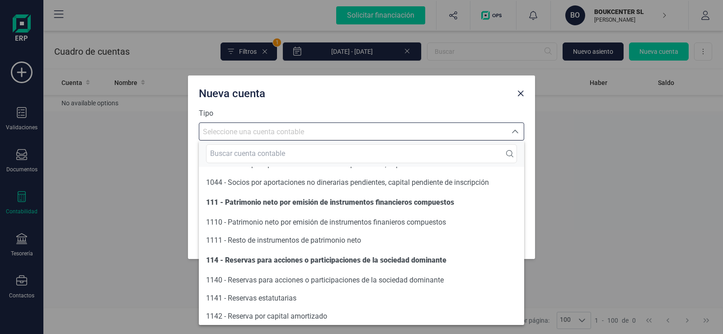
scroll to position [1005, 0]
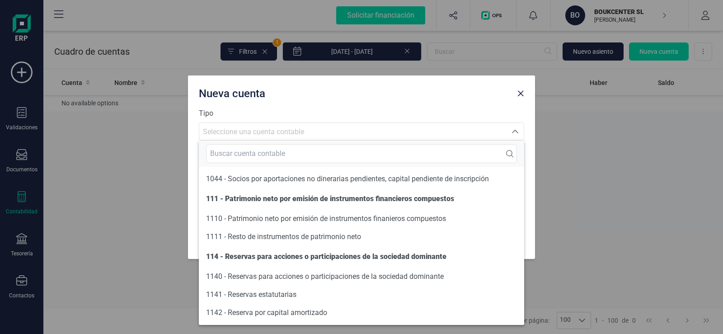
click at [231, 129] on span "Seleccione una cuenta contable" at bounding box center [253, 131] width 101 height 9
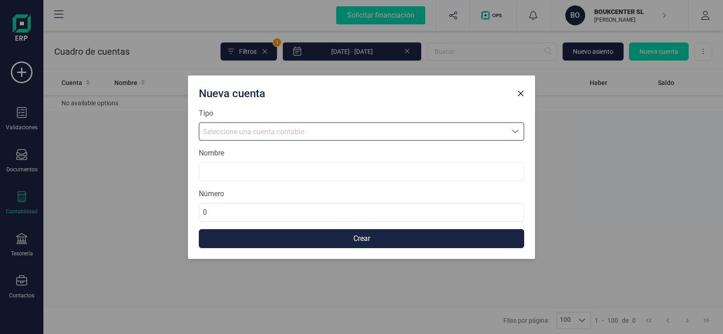
click at [234, 132] on span "Seleccione una cuenta contable" at bounding box center [253, 131] width 101 height 9
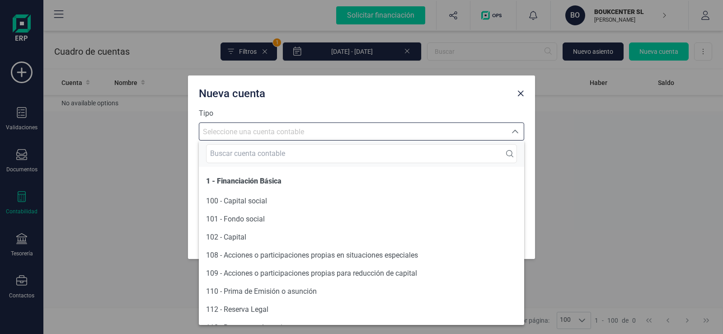
scroll to position [868, 0]
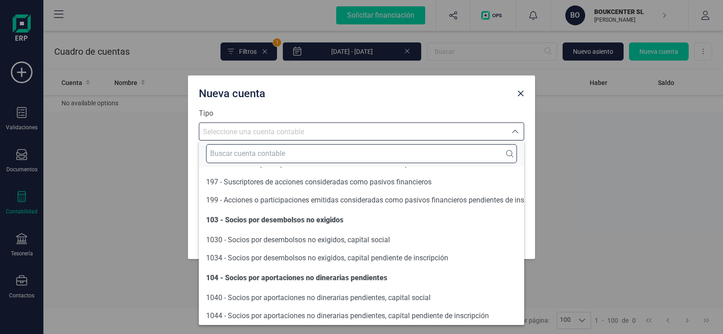
click at [235, 157] on input "text" at bounding box center [361, 153] width 311 height 19
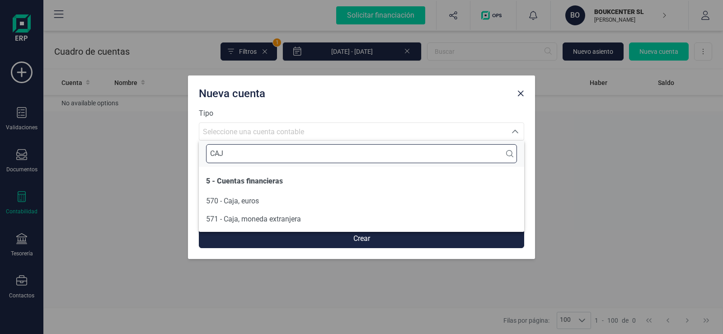
scroll to position [0, 0]
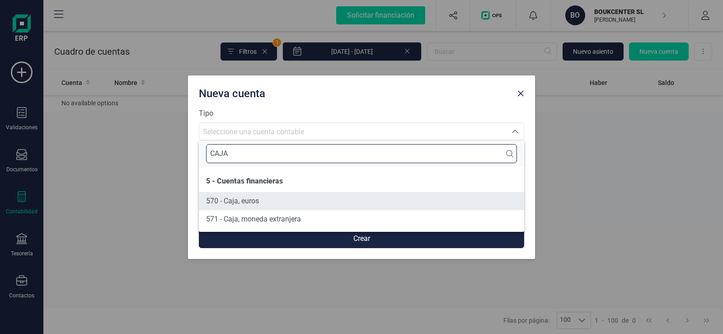
type input "CAJA"
click at [250, 197] on span "570 - Caja, euros" at bounding box center [232, 200] width 53 height 9
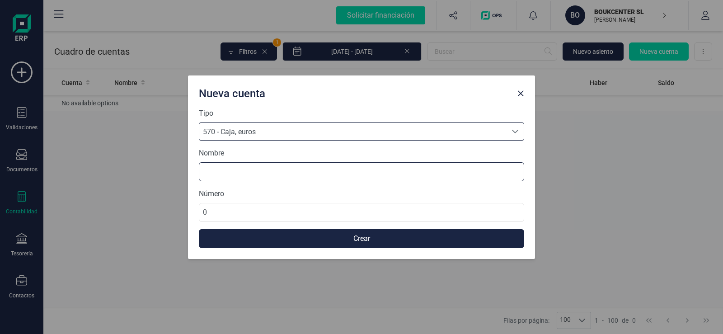
click at [226, 173] on input at bounding box center [361, 171] width 325 height 19
type input "CAJA TIENDA"
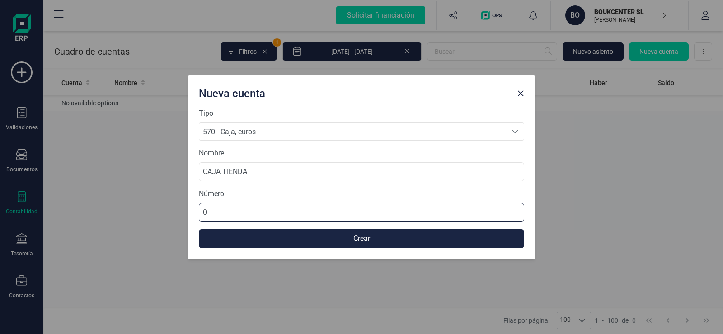
click at [229, 214] on input "0" at bounding box center [361, 212] width 325 height 19
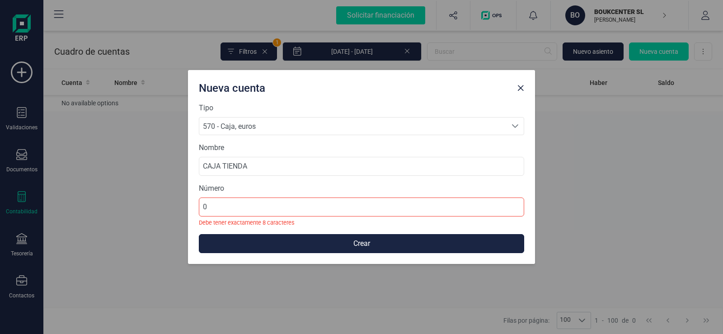
click at [363, 241] on button "Crear" at bounding box center [361, 243] width 325 height 19
click at [520, 89] on span "Close" at bounding box center [520, 87] width 7 height 7
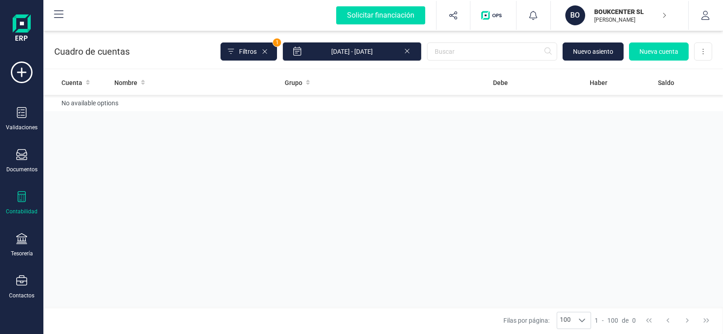
click at [22, 26] on img at bounding box center [22, 28] width 18 height 29
click at [705, 21] on button "button" at bounding box center [705, 15] width 34 height 29
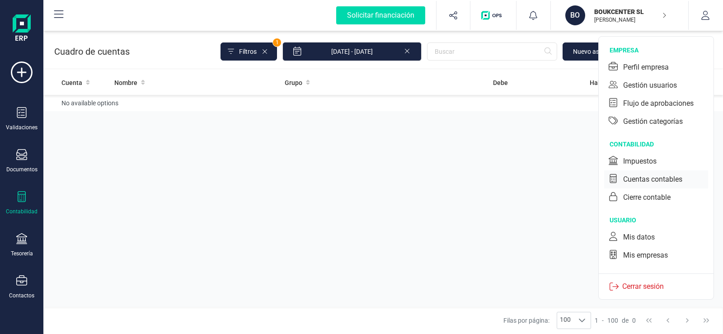
click at [638, 178] on div "Cuentas contables" at bounding box center [652, 179] width 59 height 11
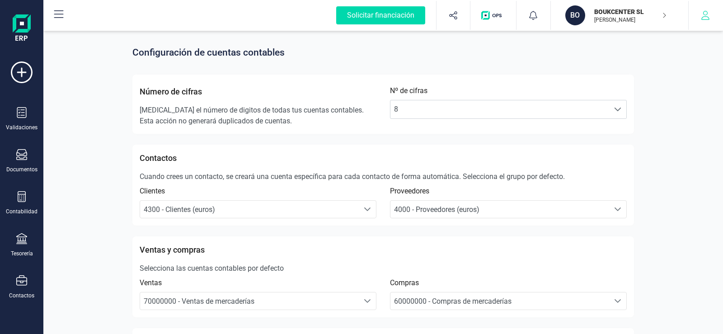
click at [702, 18] on icon "button" at bounding box center [705, 15] width 9 height 9
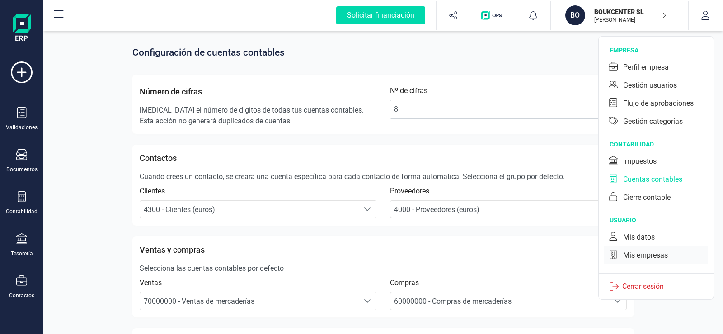
click at [646, 254] on div "Mis empresas" at bounding box center [645, 255] width 45 height 11
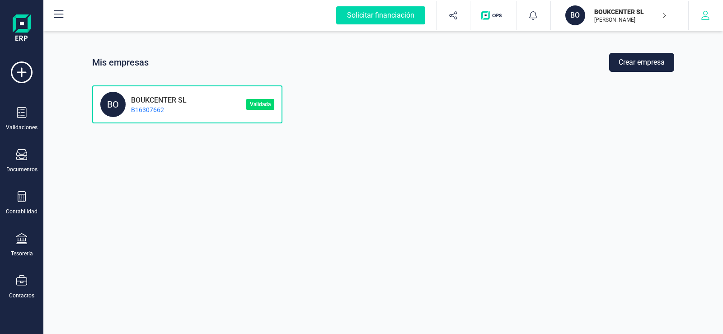
click at [706, 19] on icon "button" at bounding box center [705, 15] width 8 height 9
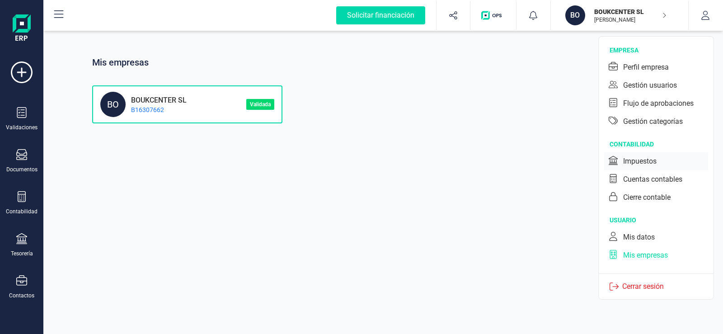
click at [650, 160] on div "Impuestos" at bounding box center [639, 161] width 33 height 11
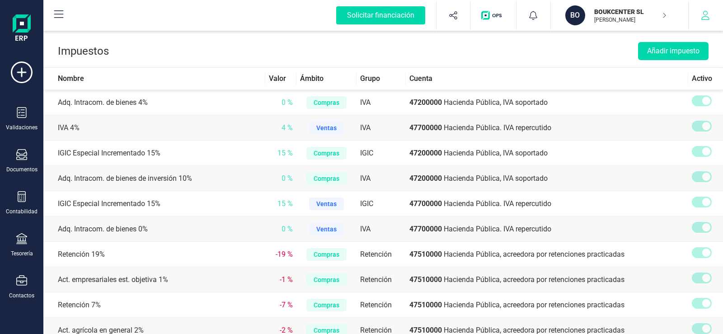
click at [706, 15] on icon "button" at bounding box center [705, 15] width 8 height 9
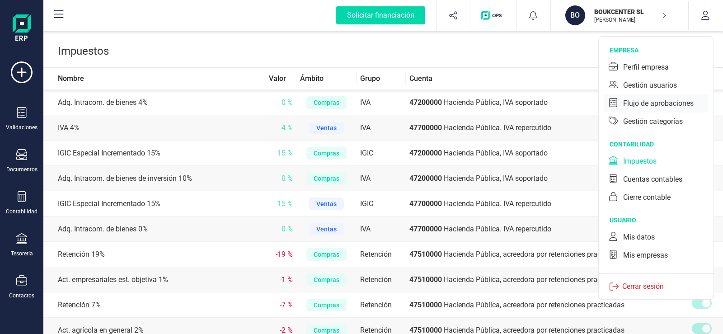
click at [670, 104] on div "Flujo de aprobaciones" at bounding box center [658, 103] width 70 height 11
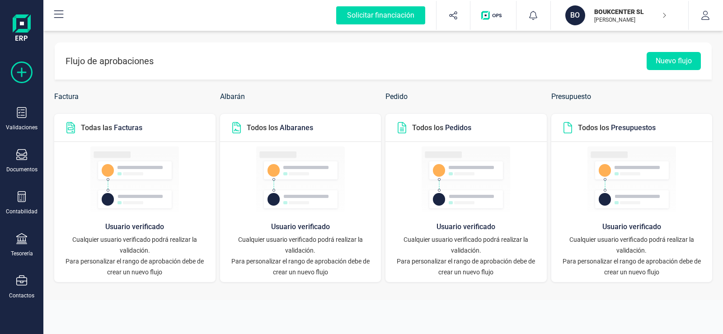
click at [18, 73] on icon at bounding box center [22, 72] width 22 height 22
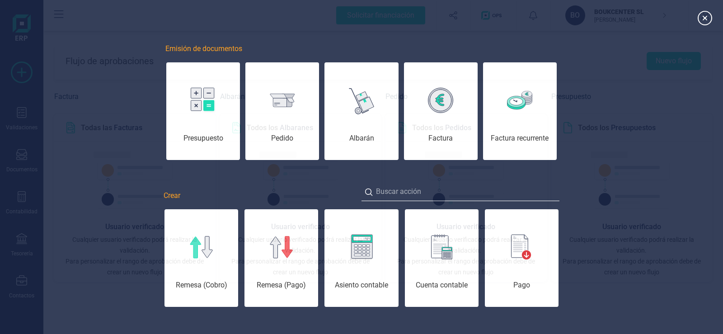
scroll to position [0, 45]
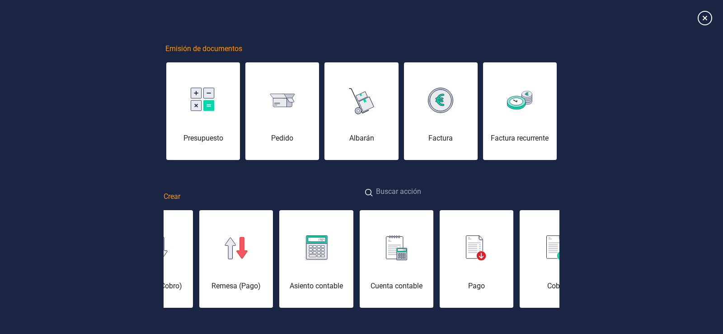
click at [399, 195] on input at bounding box center [460, 191] width 198 height 19
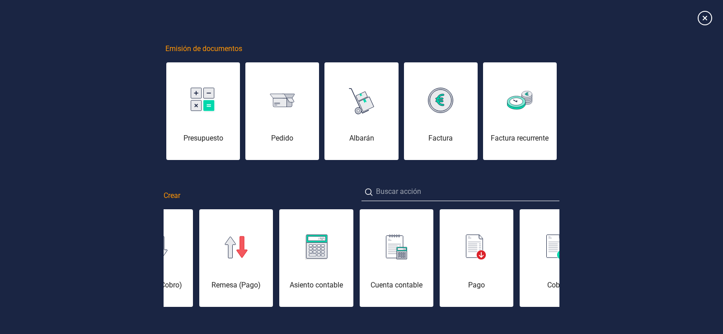
click at [396, 283] on div "Cuenta contable" at bounding box center [397, 285] width 74 height 11
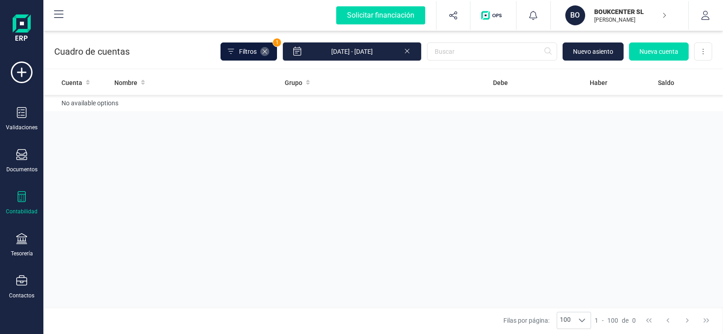
click at [268, 52] on icon at bounding box center [264, 51] width 7 height 7
click at [281, 43] on span "1" at bounding box center [277, 42] width 8 height 8
click at [257, 53] on span "Filtros" at bounding box center [248, 51] width 18 height 9
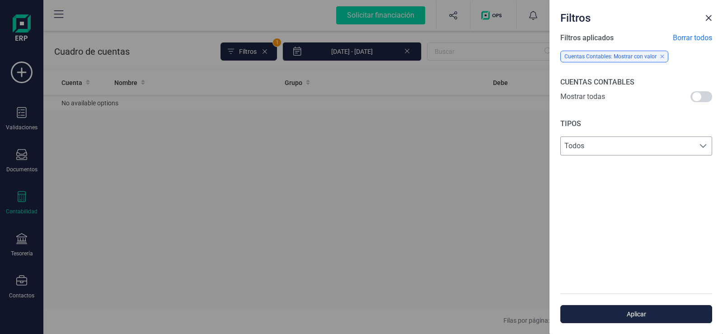
click at [705, 146] on span at bounding box center [702, 145] width 7 height 7
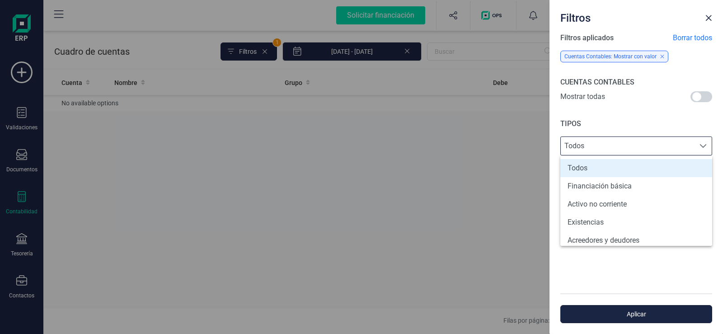
click at [699, 65] on div "Filtros aplicados Borrar todos Cuentas Contables: Mostrar con valor CUENTAS CON…" at bounding box center [635, 163] width 173 height 261
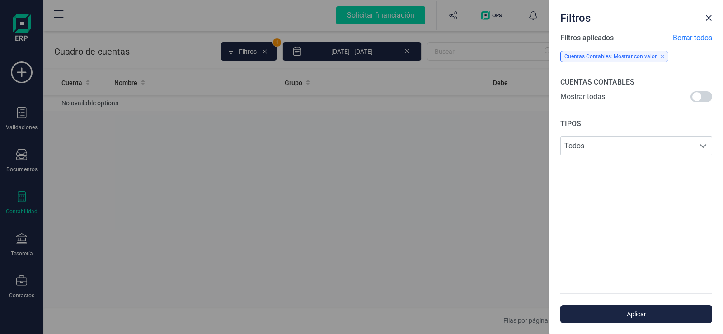
click at [705, 37] on span "Borrar todos" at bounding box center [692, 38] width 39 height 11
click at [708, 18] on span "Close" at bounding box center [708, 17] width 7 height 7
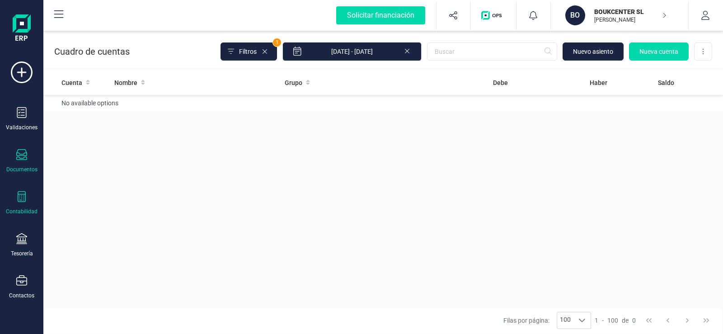
click at [24, 158] on icon at bounding box center [21, 154] width 11 height 11
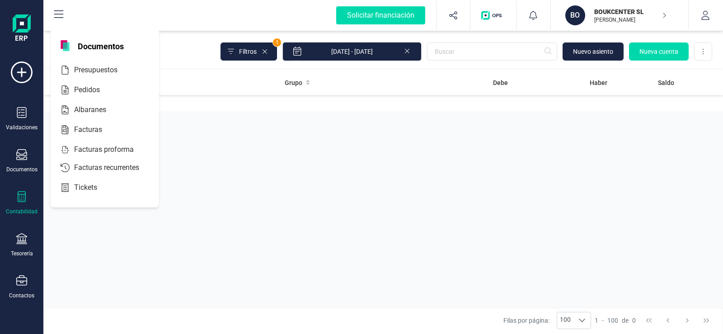
click at [25, 199] on icon at bounding box center [21, 196] width 11 height 11
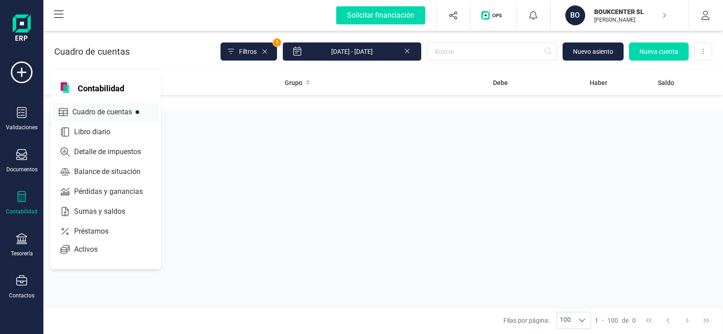
click at [97, 112] on span "Cuadro de cuentas" at bounding box center [108, 112] width 79 height 11
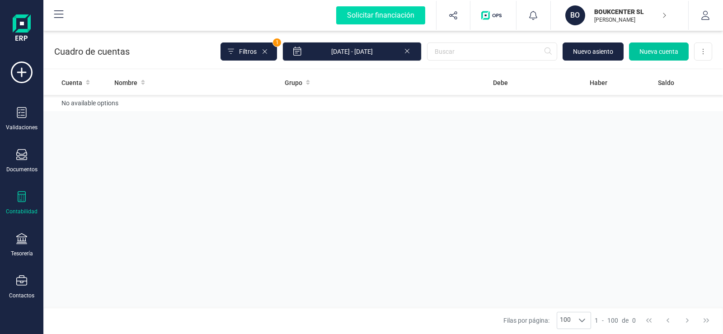
click at [664, 51] on span "Nueva cuenta" at bounding box center [658, 51] width 39 height 9
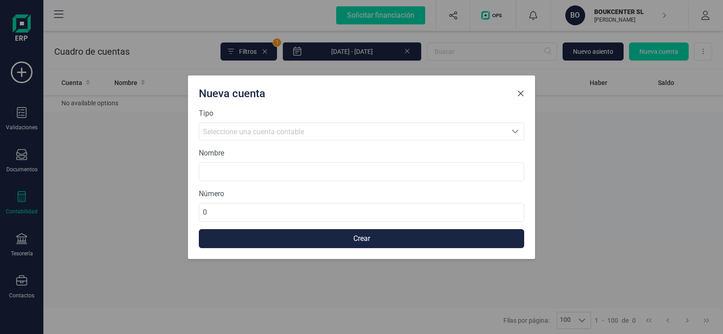
click at [520, 93] on span "Close" at bounding box center [520, 93] width 7 height 7
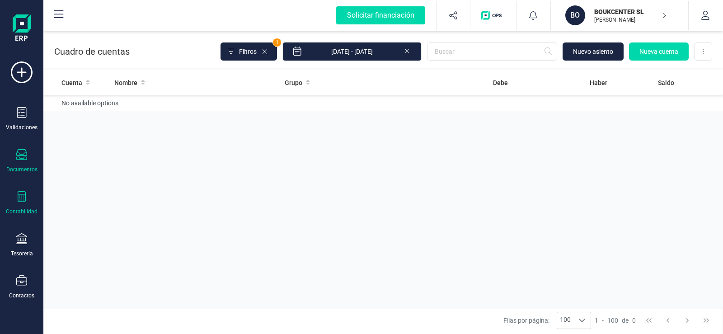
click at [23, 159] on icon at bounding box center [21, 154] width 11 height 11
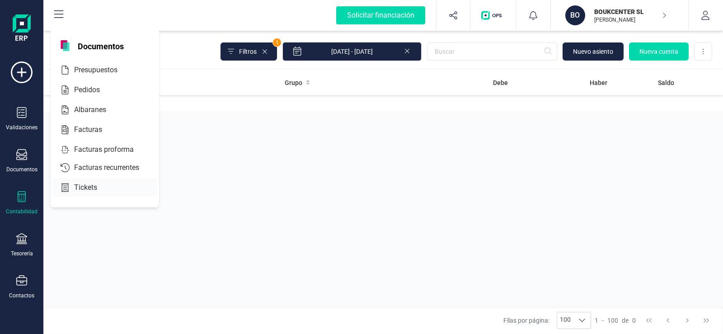
click at [88, 189] on span "Tickets" at bounding box center [91, 187] width 43 height 11
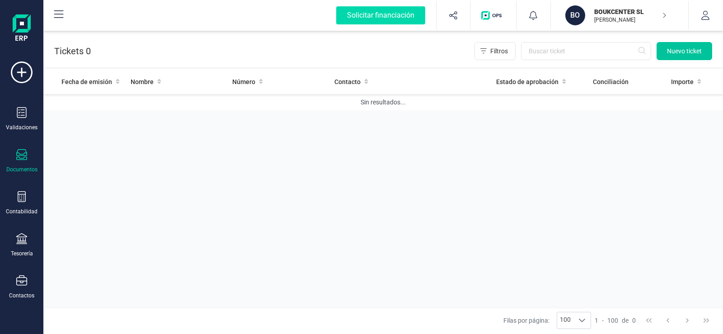
click at [681, 51] on span "Nuevo ticket" at bounding box center [684, 51] width 35 height 9
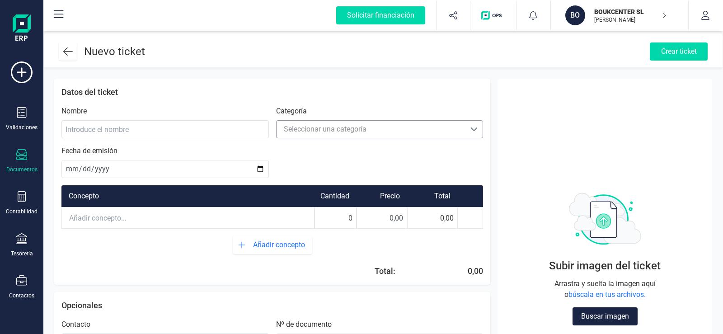
click at [472, 127] on span at bounding box center [473, 129] width 7 height 7
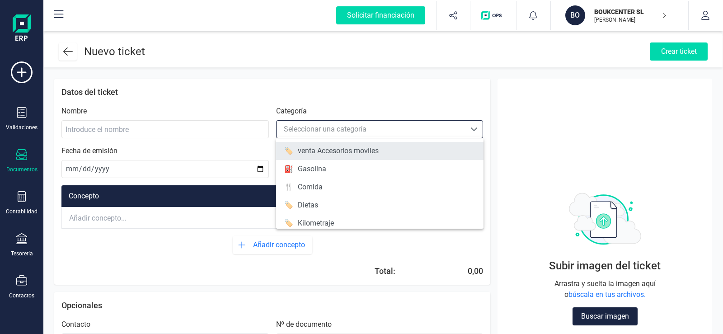
click at [392, 150] on li "🏷️ venta Accesorios moviles" at bounding box center [379, 151] width 207 height 18
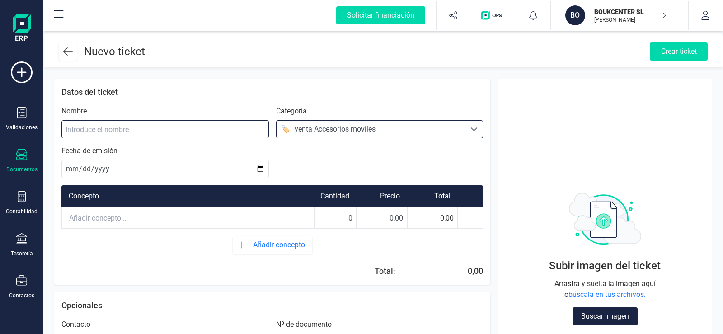
click at [75, 129] on input at bounding box center [164, 129] width 207 height 18
type input "cargador"
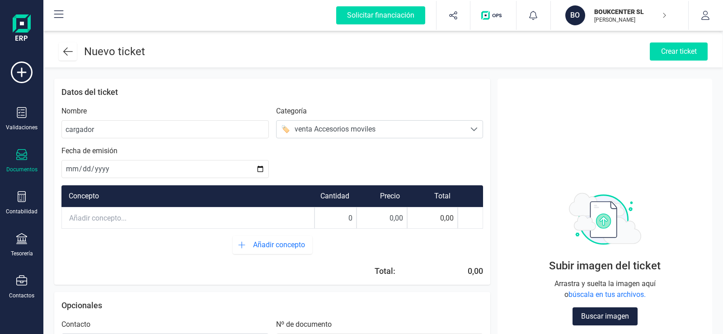
click at [96, 216] on input "text" at bounding box center [188, 218] width 252 height 20
click at [352, 220] on input "0" at bounding box center [335, 218] width 41 height 20
type input "1"
click at [404, 220] on input "0,00" at bounding box center [382, 218] width 50 height 20
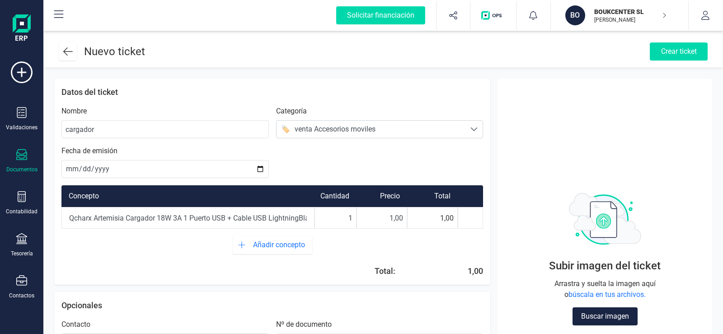
type input "15,00"
click at [676, 51] on div "Crear ticket" at bounding box center [679, 51] width 58 height 18
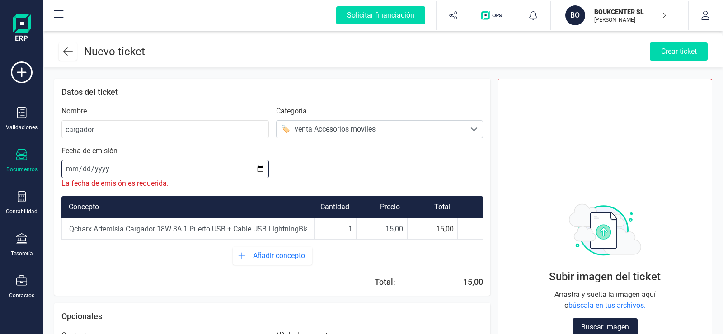
click at [260, 168] on input "date" at bounding box center [164, 169] width 207 height 18
type input "[DATE]"
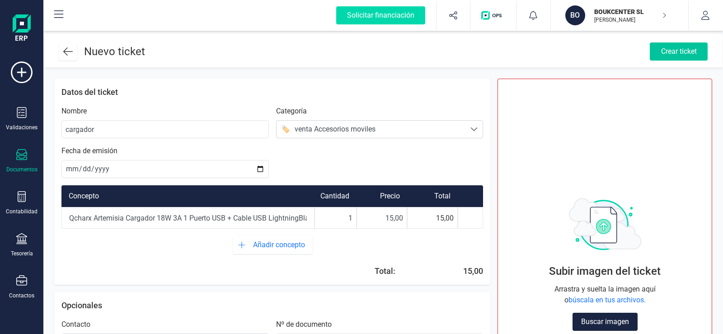
click at [691, 54] on div "Crear ticket" at bounding box center [679, 51] width 58 height 18
click at [604, 300] on span "búscala en tus archivos." at bounding box center [606, 299] width 77 height 9
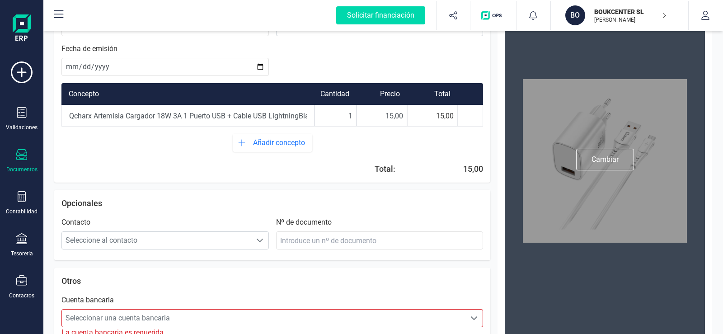
scroll to position [124, 0]
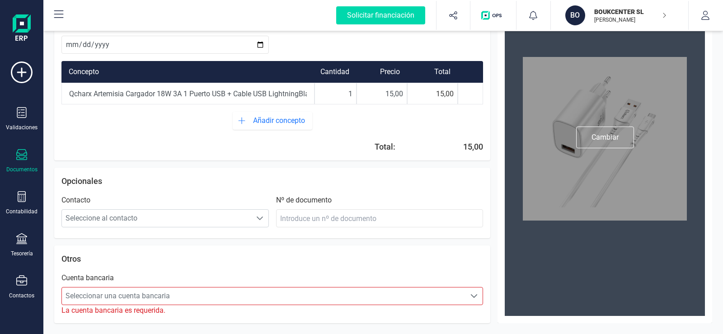
click at [475, 294] on span at bounding box center [473, 295] width 7 height 7
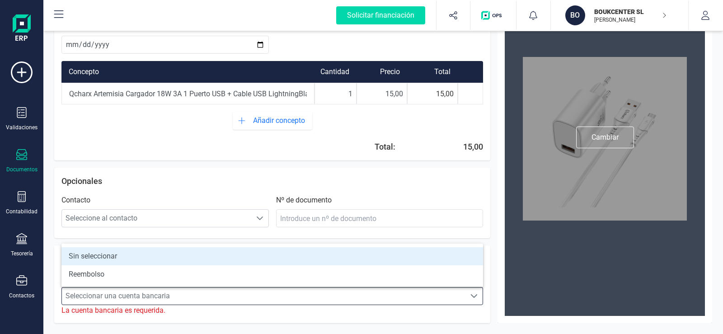
scroll to position [5, 40]
click at [86, 255] on li "Sin seleccionar" at bounding box center [271, 256] width 421 height 18
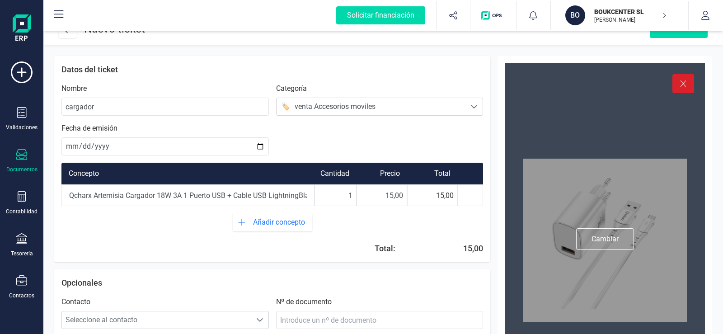
scroll to position [0, 0]
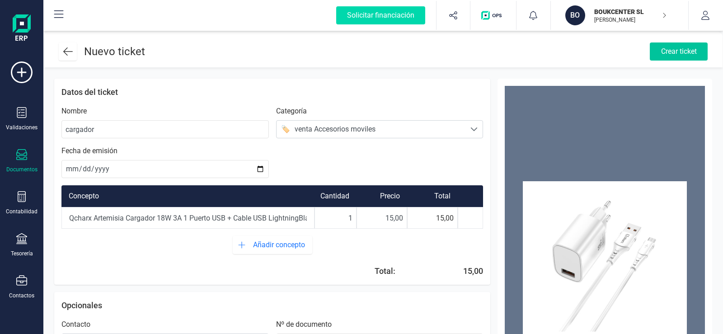
click at [678, 51] on div "Crear ticket" at bounding box center [679, 51] width 58 height 18
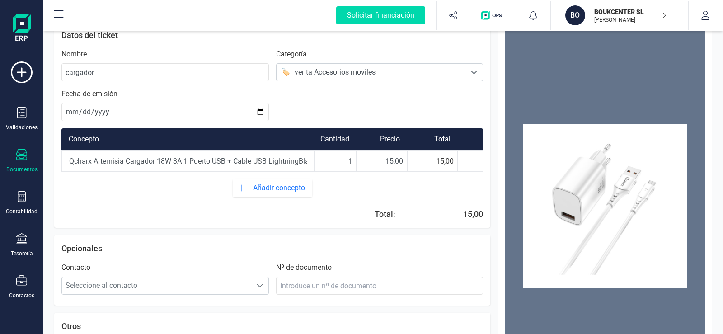
scroll to position [45, 0]
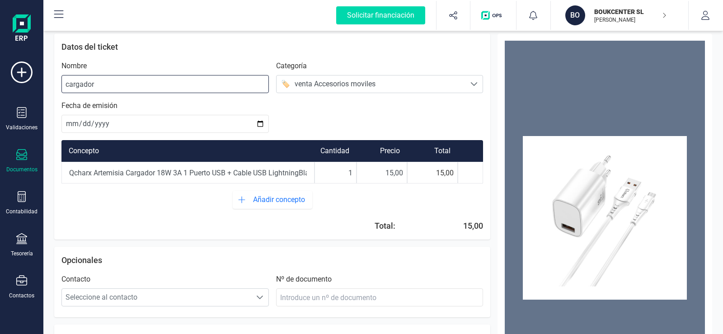
click at [66, 86] on input "cargador" at bounding box center [164, 84] width 207 height 18
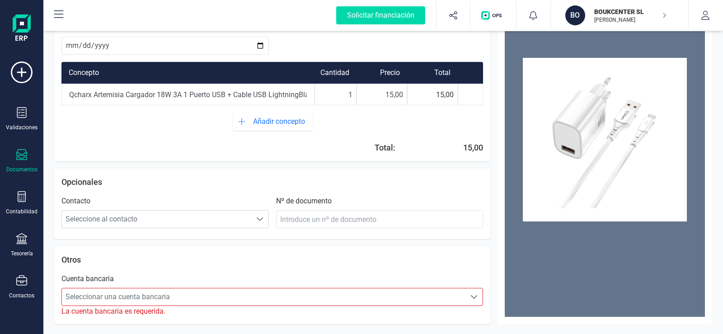
scroll to position [124, 0]
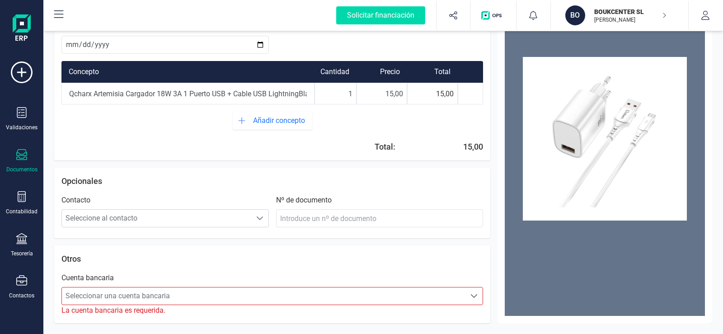
type input "venta cargador"
click at [70, 295] on span "Seleccionar una cuenta bancaria" at bounding box center [264, 296] width 404 height 18
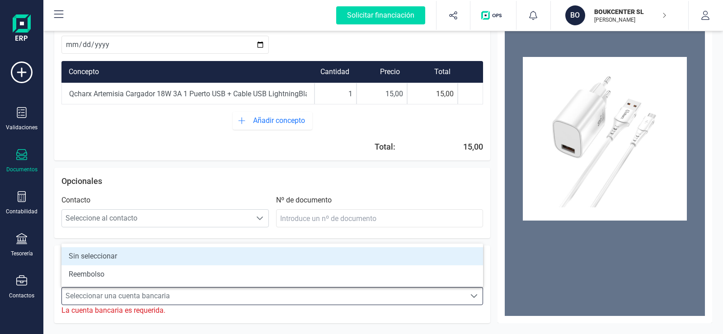
click at [78, 295] on span "Seleccionar una cuenta bancaria" at bounding box center [264, 296] width 404 height 18
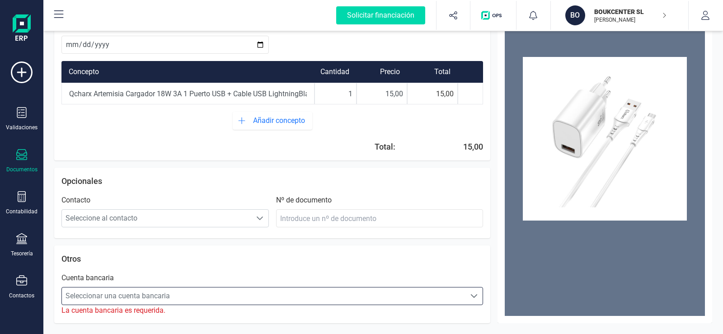
click at [86, 296] on span "Seleccionar una cuenta bancaria" at bounding box center [264, 296] width 404 height 18
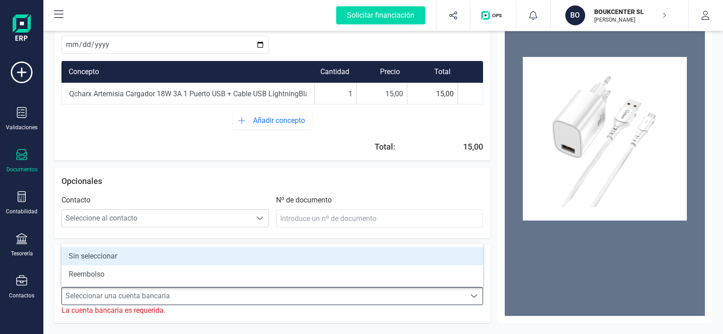
click at [91, 297] on span "Seleccionar una cuenta bancaria" at bounding box center [264, 296] width 404 height 18
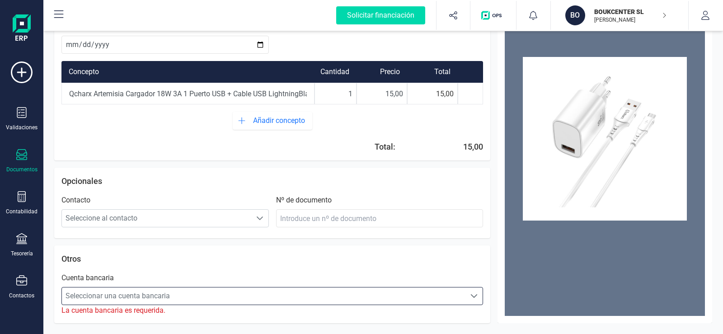
click at [93, 278] on div "Cuenta bancaria" at bounding box center [87, 277] width 52 height 11
click at [89, 295] on span "Seleccionar una cuenta bancaria" at bounding box center [264, 296] width 404 height 18
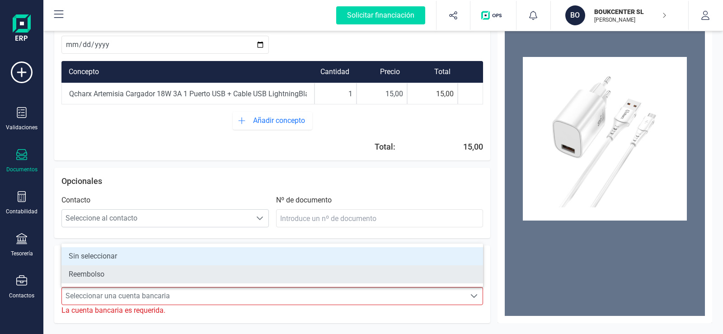
click at [92, 272] on li "Reembolso" at bounding box center [271, 274] width 421 height 18
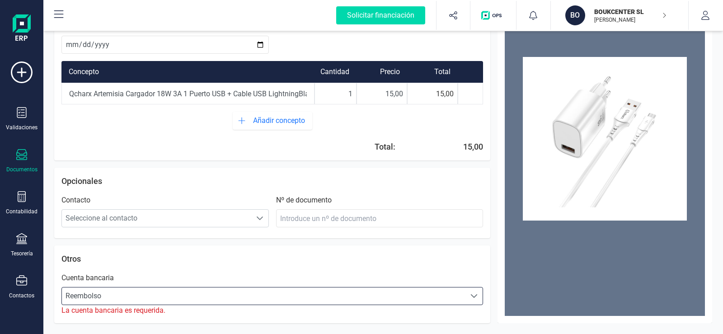
click at [104, 280] on div "Cuenta bancaria" at bounding box center [87, 277] width 52 height 11
click at [69, 260] on p "Otros" at bounding box center [271, 258] width 421 height 13
click at [89, 298] on span "Reembolso" at bounding box center [264, 296] width 404 height 18
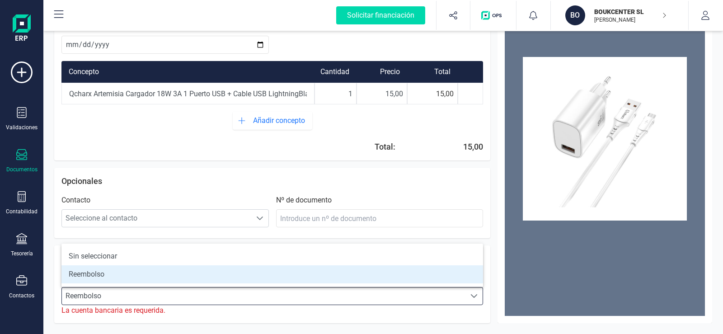
click at [97, 298] on span "Reembolso" at bounding box center [264, 296] width 404 height 18
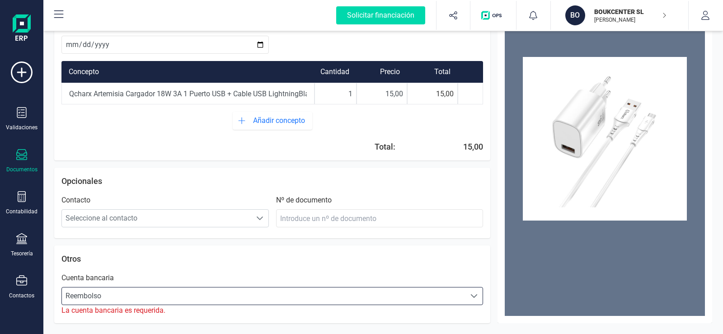
click at [98, 295] on span "Reembolso" at bounding box center [264, 296] width 404 height 18
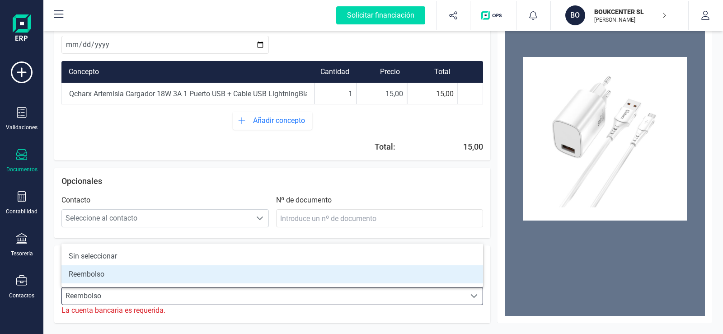
click at [98, 295] on span "Reembolso" at bounding box center [264, 296] width 404 height 18
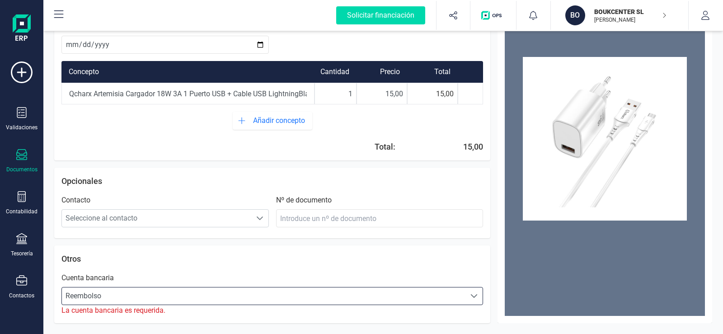
click at [98, 295] on span "Reembolso" at bounding box center [264, 296] width 404 height 18
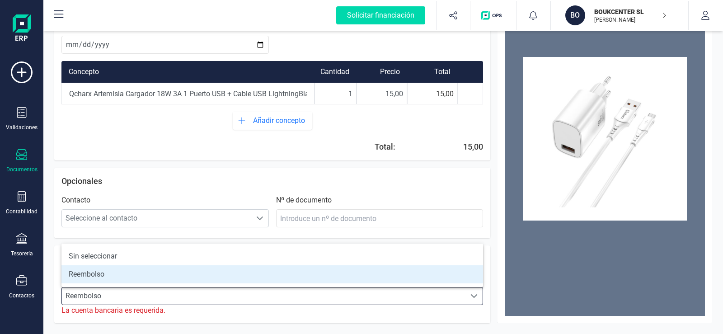
click at [472, 297] on span at bounding box center [473, 295] width 7 height 7
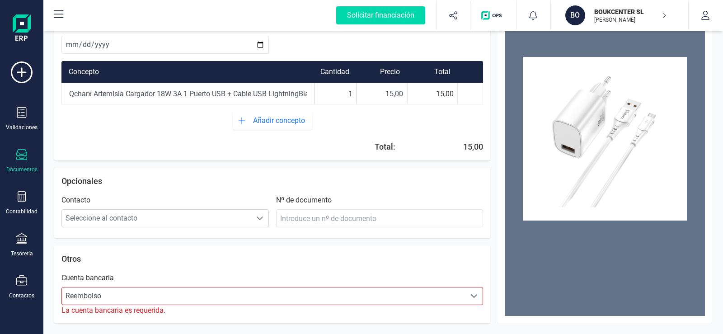
click at [97, 279] on div "Cuenta bancaria" at bounding box center [87, 277] width 52 height 11
click at [107, 294] on span "Reembolso" at bounding box center [264, 296] width 404 height 18
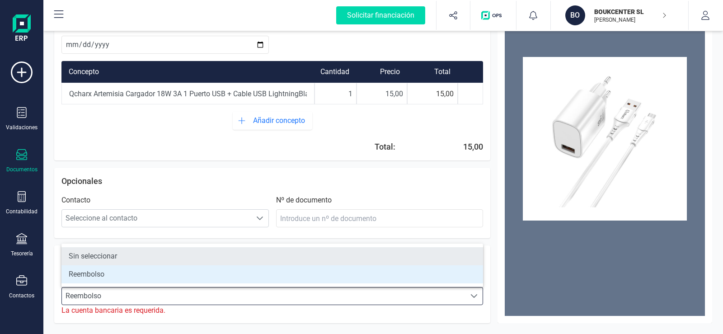
click at [105, 257] on li "Sin seleccionar" at bounding box center [271, 256] width 421 height 18
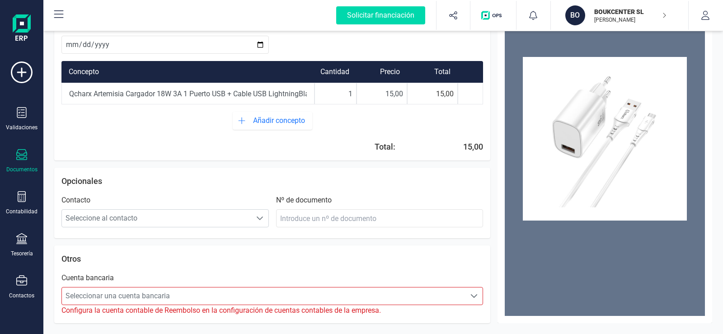
click at [150, 298] on span "Seleccionar una cuenta bancaria" at bounding box center [264, 296] width 404 height 18
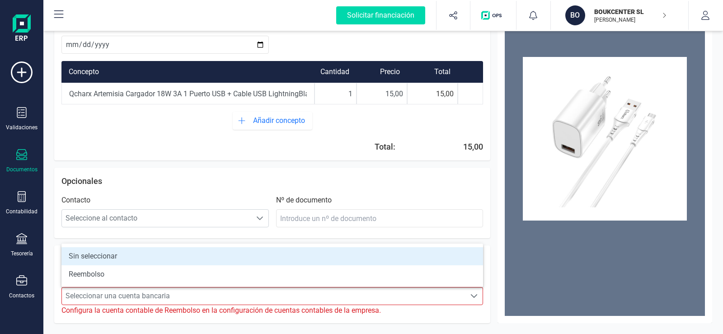
click at [112, 256] on li "Sin seleccionar" at bounding box center [271, 256] width 421 height 18
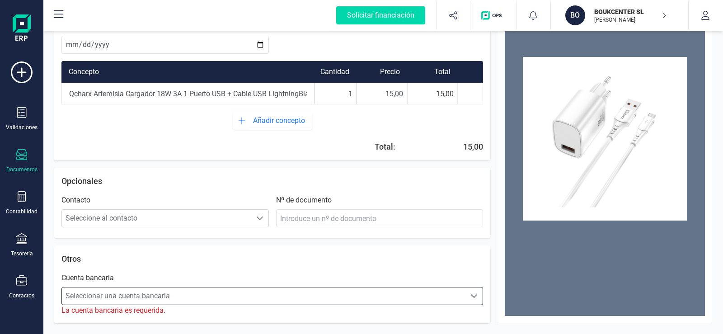
click at [475, 297] on span at bounding box center [473, 295] width 7 height 7
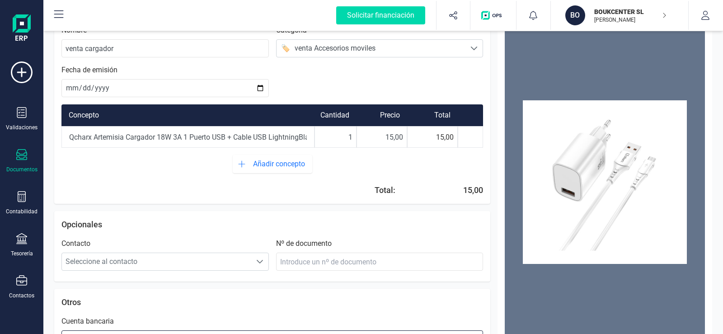
scroll to position [79, 0]
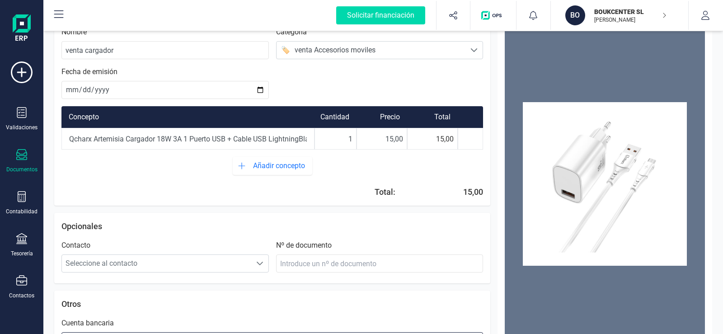
click at [59, 18] on icon at bounding box center [58, 14] width 9 height 8
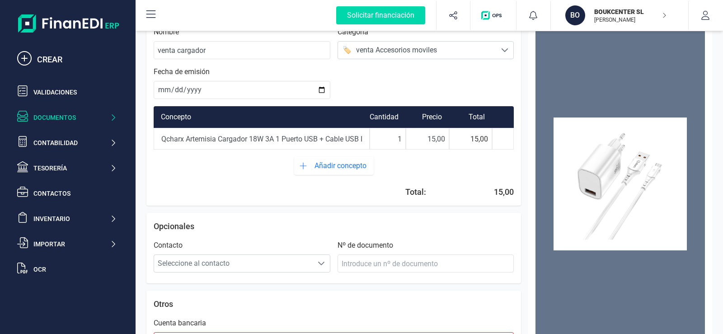
click at [111, 117] on icon at bounding box center [113, 117] width 7 height 9
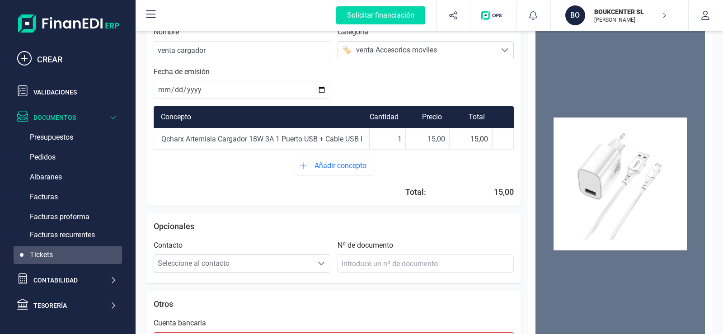
click at [111, 117] on icon at bounding box center [113, 117] width 7 height 9
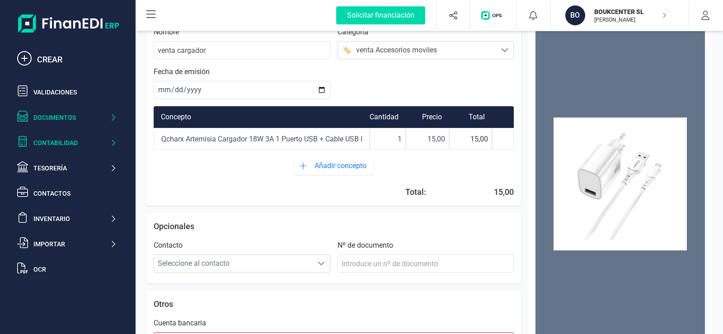
click at [112, 143] on icon at bounding box center [113, 142] width 7 height 9
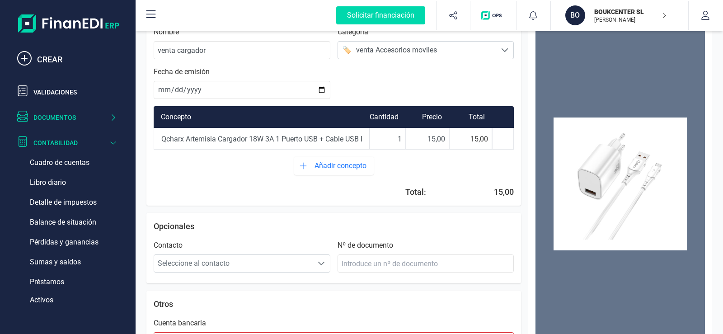
click at [112, 143] on icon at bounding box center [113, 142] width 5 height 3
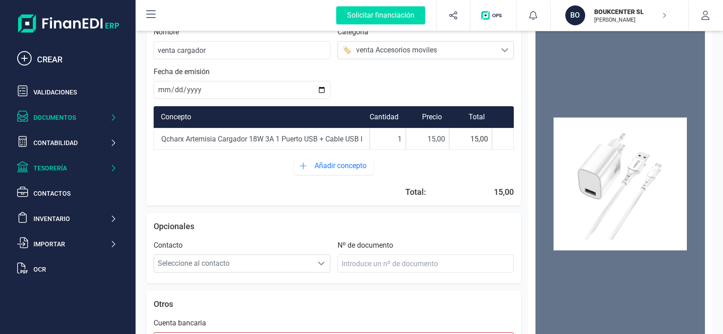
click at [115, 166] on icon at bounding box center [113, 168] width 7 height 9
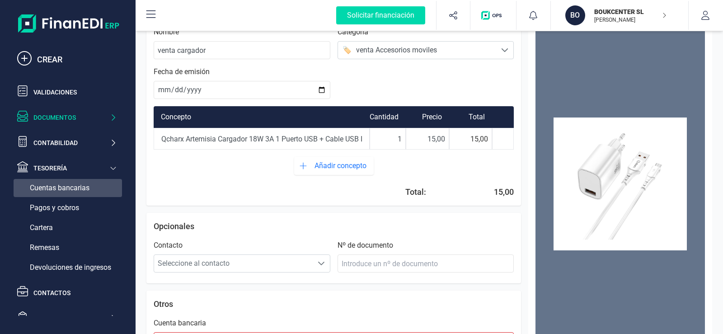
click at [70, 185] on span "Cuentas bancarias" at bounding box center [60, 187] width 60 height 11
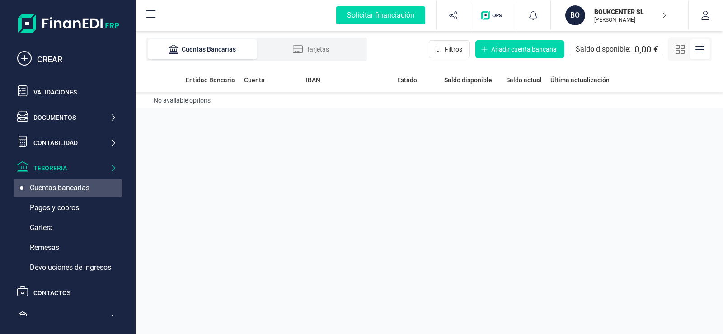
click at [699, 51] on icon "button" at bounding box center [699, 49] width 11 height 11
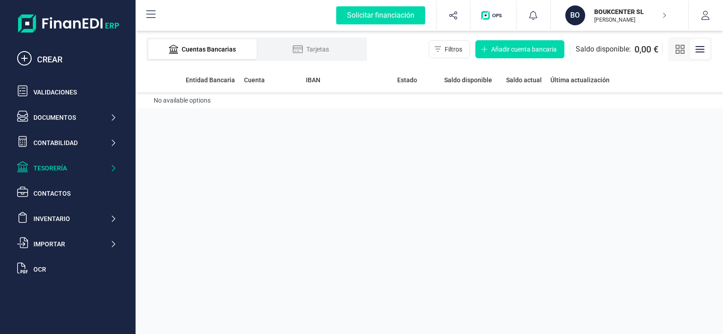
click at [215, 47] on div "Cuentas Bancarias" at bounding box center [202, 49] width 72 height 9
click at [42, 269] on div "OCR" at bounding box center [74, 269] width 83 height 9
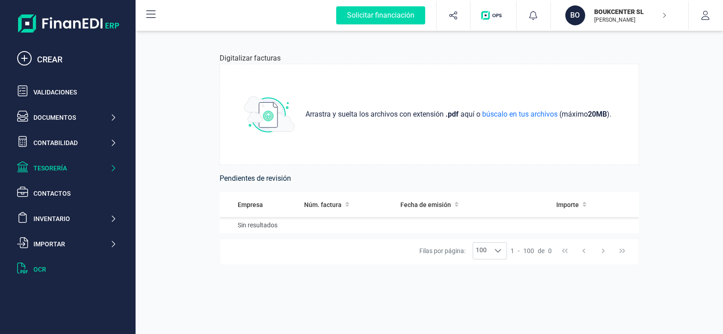
click at [114, 168] on icon at bounding box center [113, 168] width 7 height 9
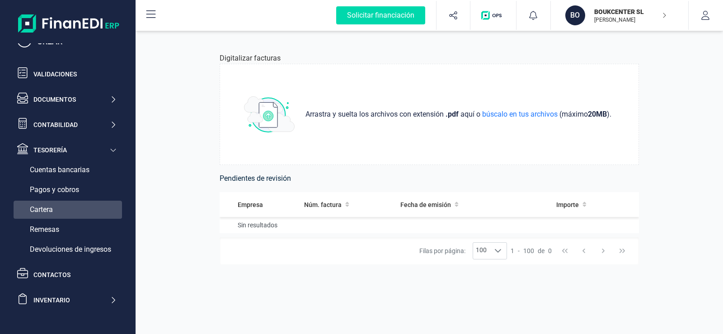
scroll to position [23, 0]
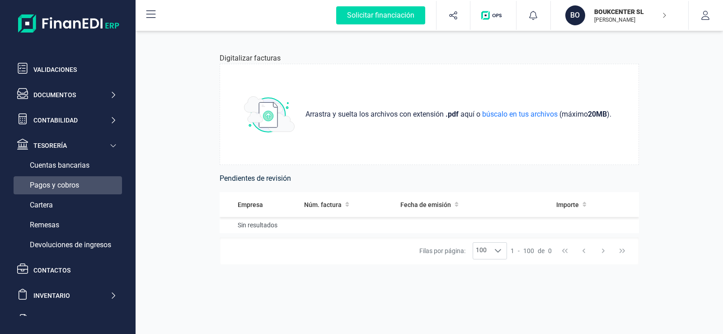
click at [53, 183] on span "Pagos y cobros" at bounding box center [54, 185] width 49 height 11
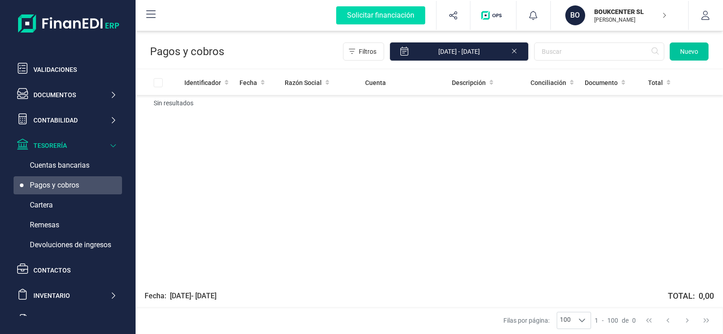
click at [688, 51] on span "Nuevo" at bounding box center [689, 51] width 18 height 9
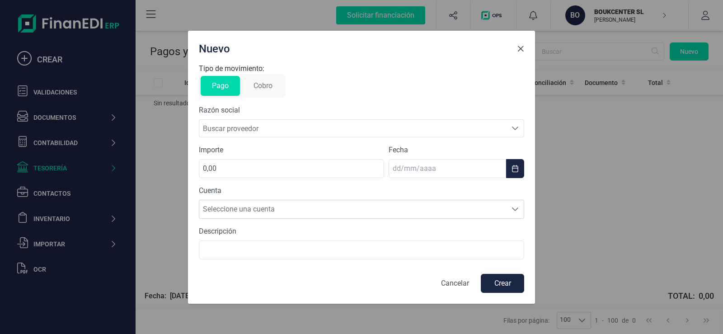
click at [520, 50] on span "Close" at bounding box center [520, 48] width 7 height 7
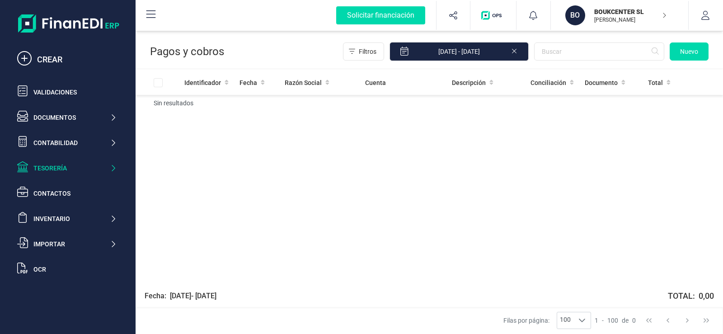
click at [65, 163] on div "Tesorería" at bounding box center [67, 168] width 107 height 18
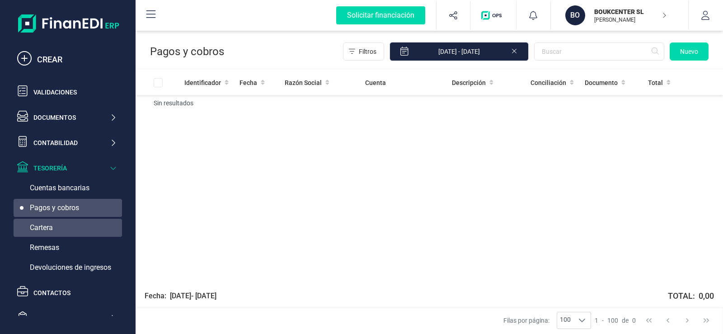
click at [51, 224] on span "Cartera" at bounding box center [41, 227] width 23 height 11
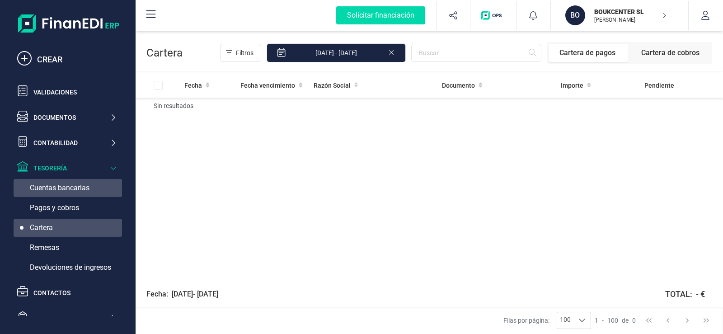
click at [79, 188] on span "Cuentas bancarias" at bounding box center [60, 187] width 60 height 11
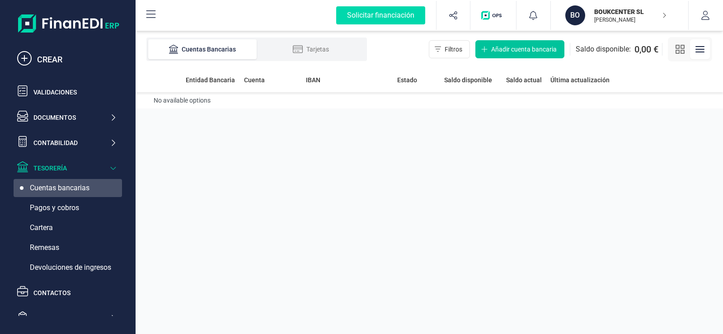
click at [533, 47] on span "Añadir cuenta bancaria" at bounding box center [523, 49] width 65 height 9
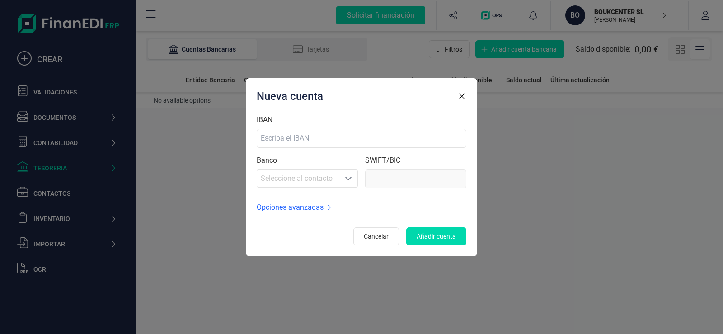
click at [464, 97] on icon "button" at bounding box center [461, 96] width 9 height 9
